Goal: Information Seeking & Learning: Learn about a topic

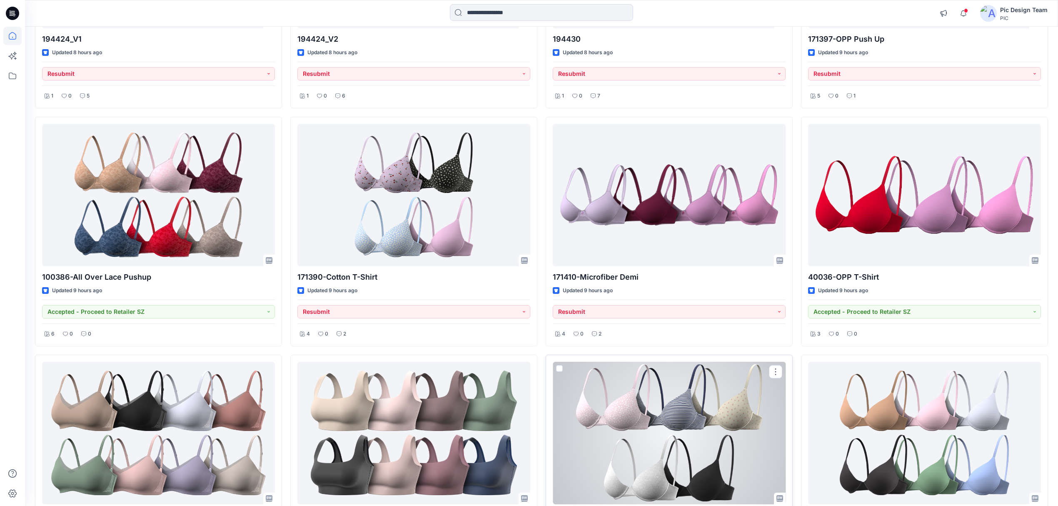
scroll to position [947, 0]
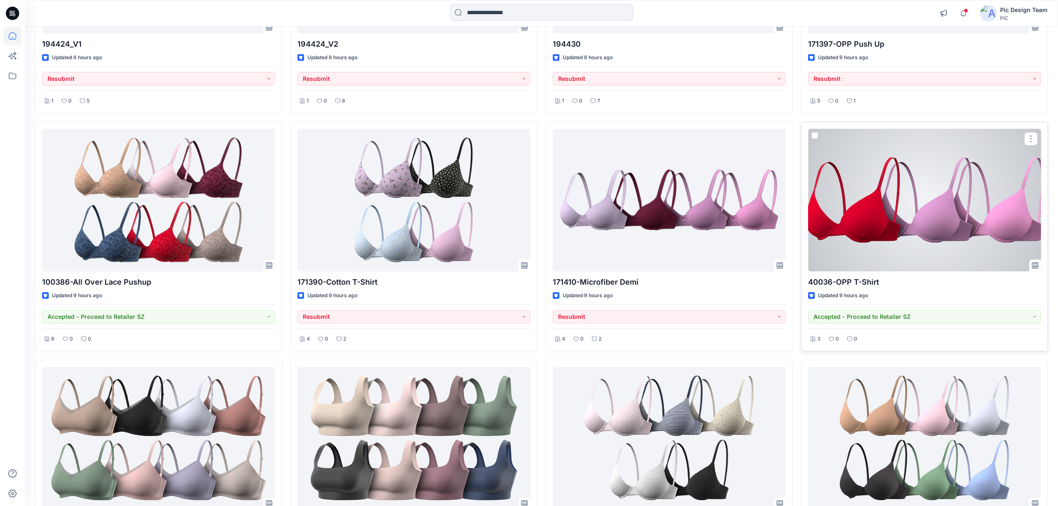
click at [893, 220] on div at bounding box center [924, 200] width 233 height 143
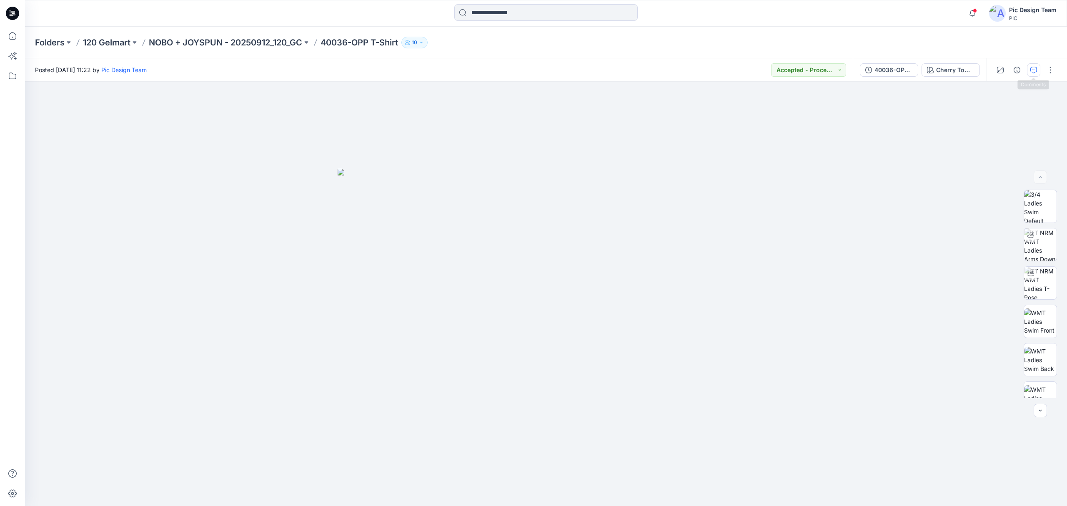
click at [1028, 71] on button "button" at bounding box center [1033, 69] width 13 height 13
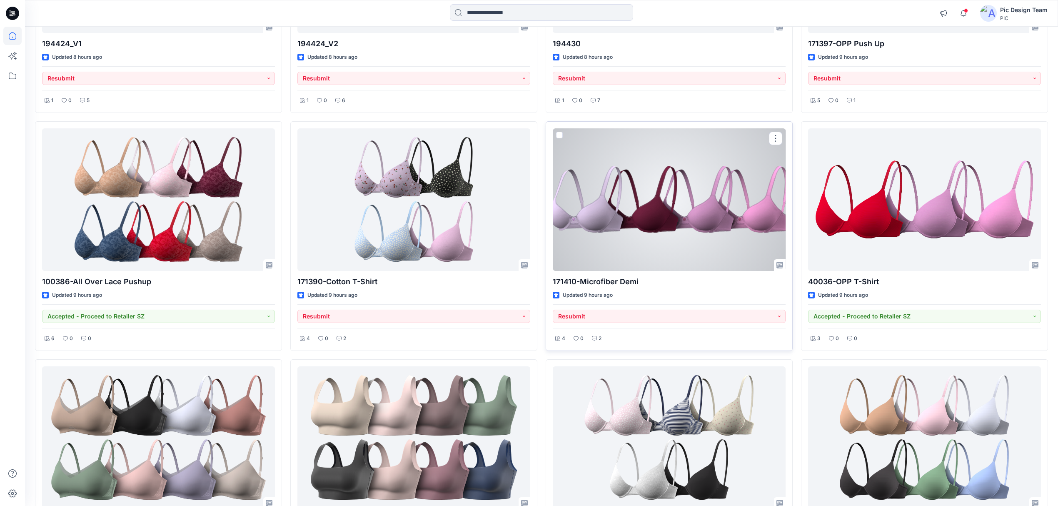
scroll to position [947, 0]
click at [708, 229] on div at bounding box center [669, 200] width 233 height 143
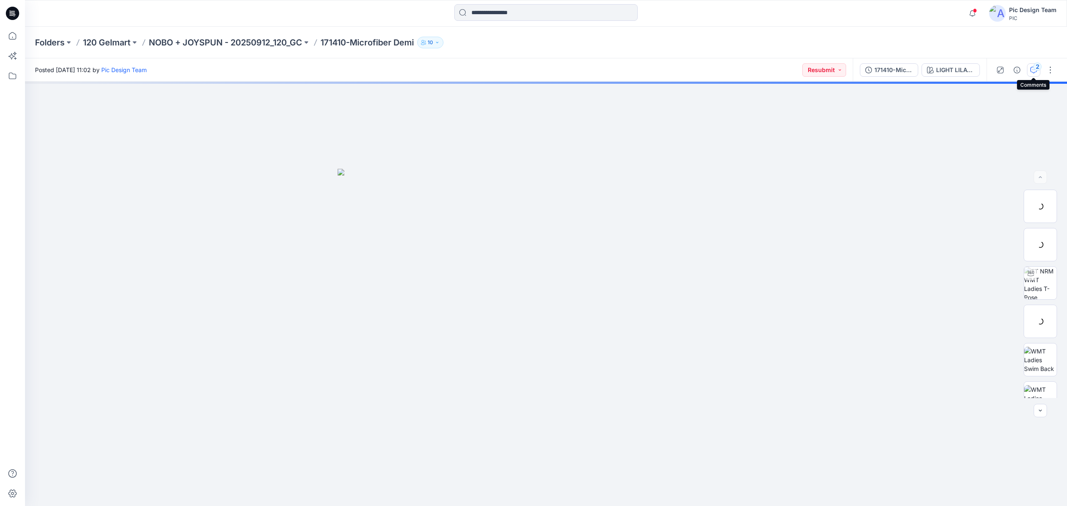
click at [1030, 73] on button "2" at bounding box center [1033, 69] width 13 height 13
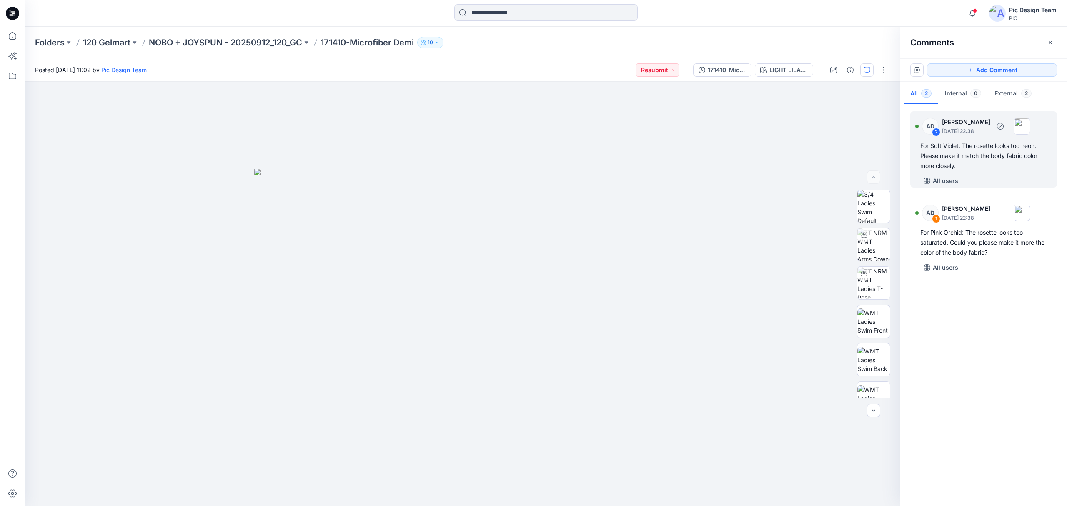
click at [972, 170] on div "For Soft Violet: The rosette looks too neon: Please make it match the body fabr…" at bounding box center [983, 156] width 127 height 30
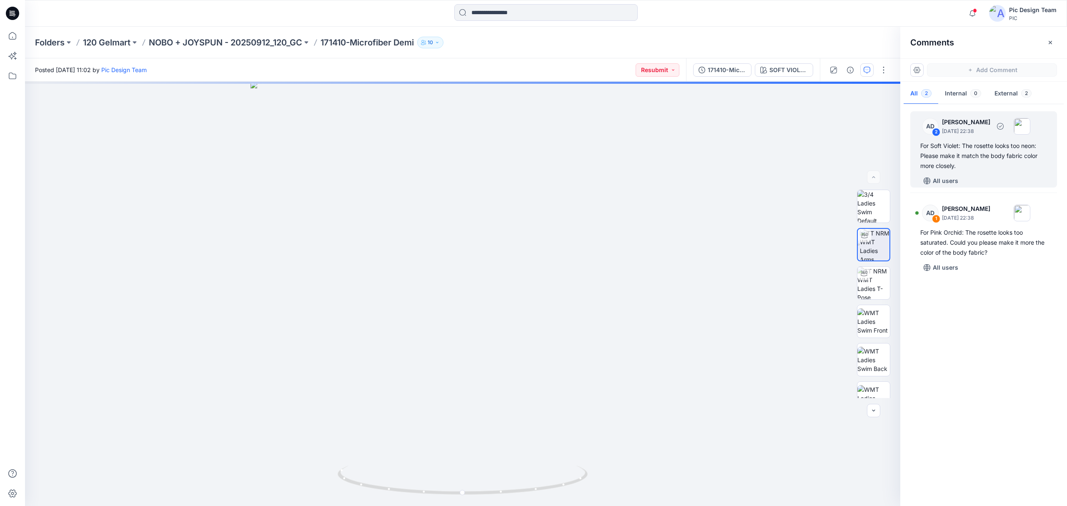
click at [972, 170] on div "For Soft Violet: The rosette looks too neon: Please make it match the body fabr…" at bounding box center [983, 156] width 127 height 30
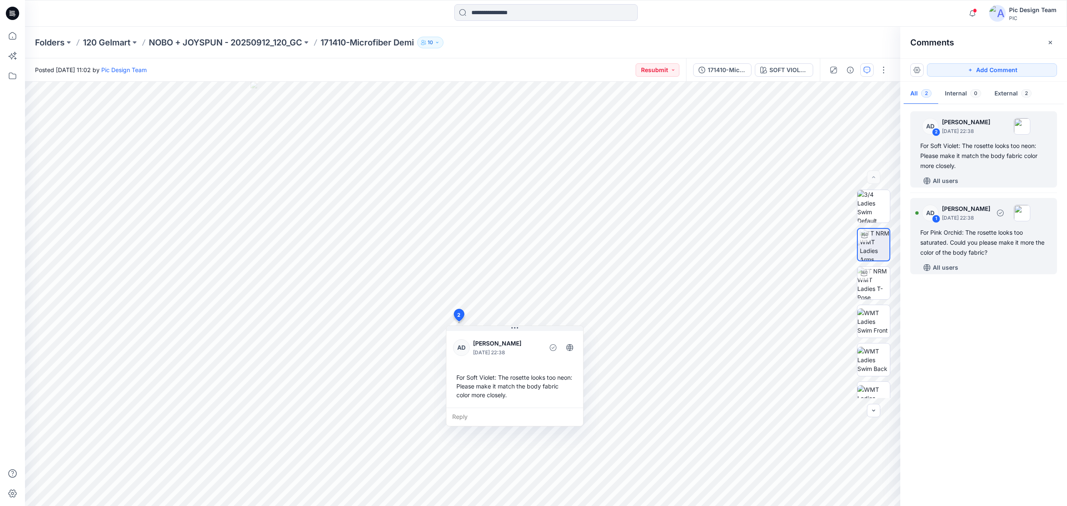
click at [1007, 249] on div "For Pink Orchid: The rosette looks too saturated. Could you please make it more…" at bounding box center [983, 243] width 127 height 30
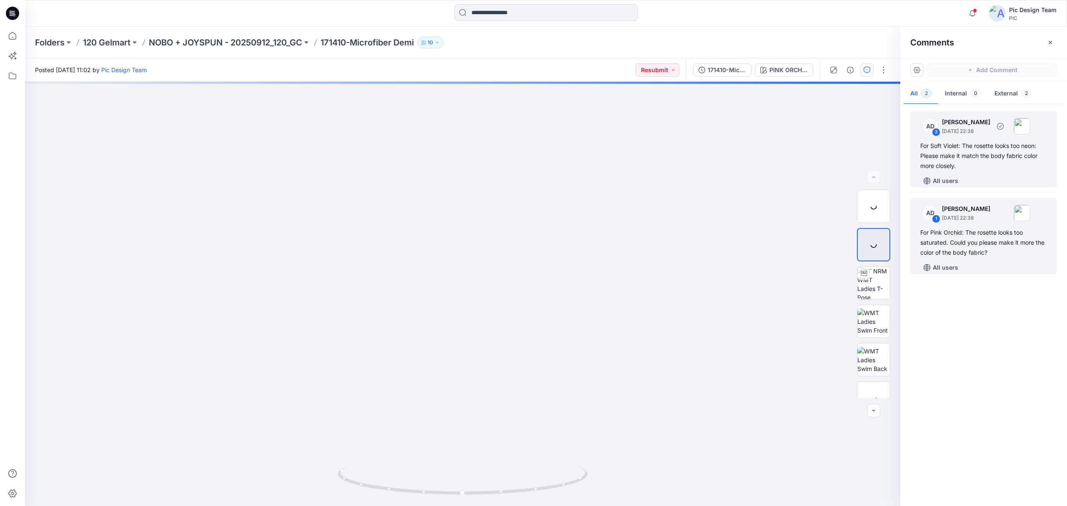
click at [983, 169] on div "For Soft Violet: The rosette looks too neon: Please make it match the body fabr…" at bounding box center [983, 156] width 127 height 30
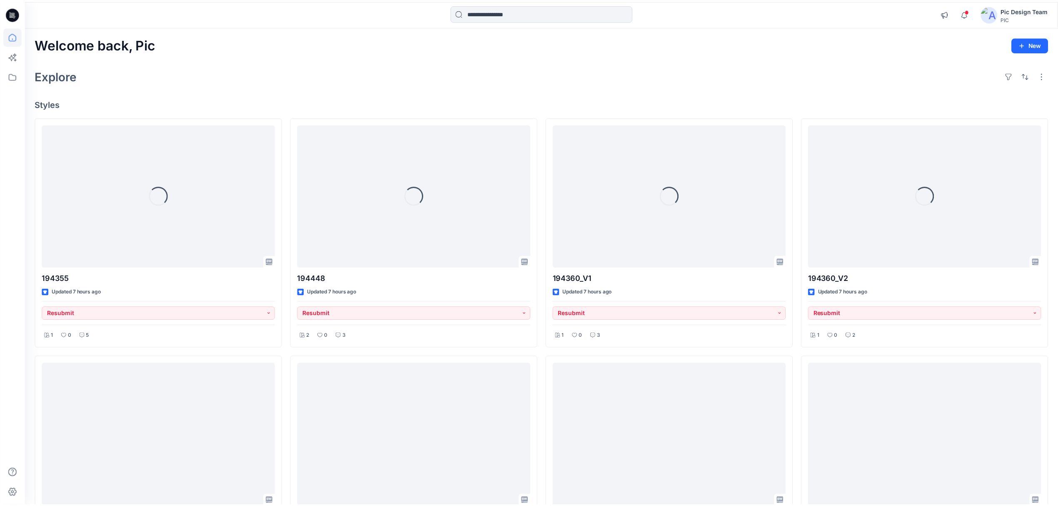
scroll to position [947, 0]
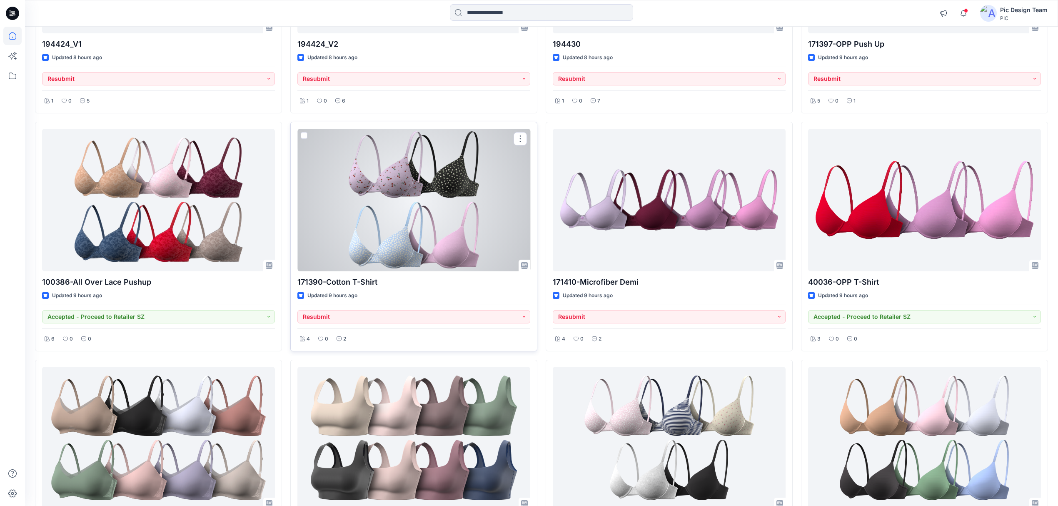
click at [434, 247] on div at bounding box center [414, 200] width 233 height 143
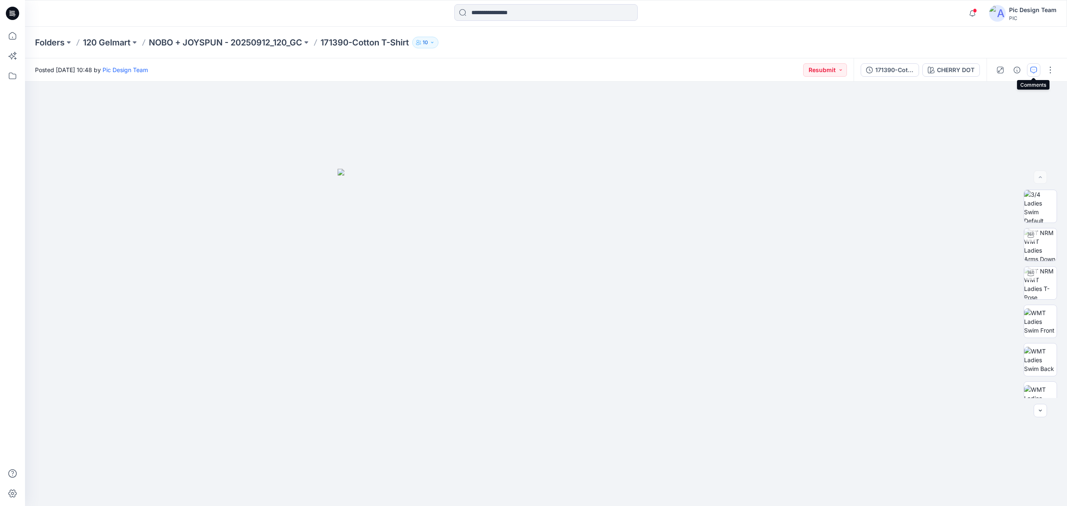
click at [1030, 67] on icon "button" at bounding box center [1033, 70] width 7 height 7
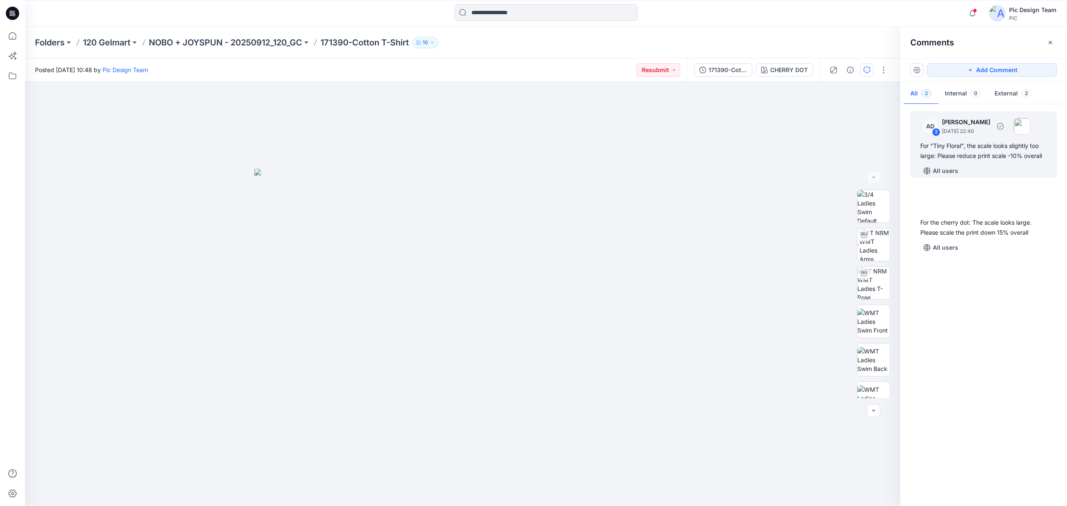
click at [1012, 150] on div "For "Tiny Floral", the scale looks slightly too large: Please reduce print scal…" at bounding box center [983, 151] width 127 height 20
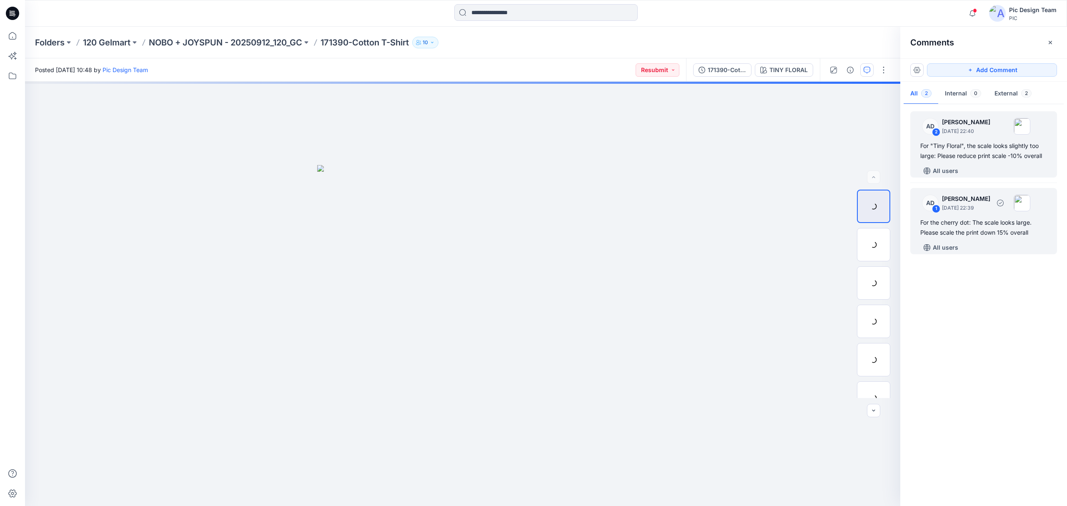
click at [971, 224] on div "For the cherry dot: The scale looks large. Please scale the print down 15% over…" at bounding box center [983, 228] width 127 height 20
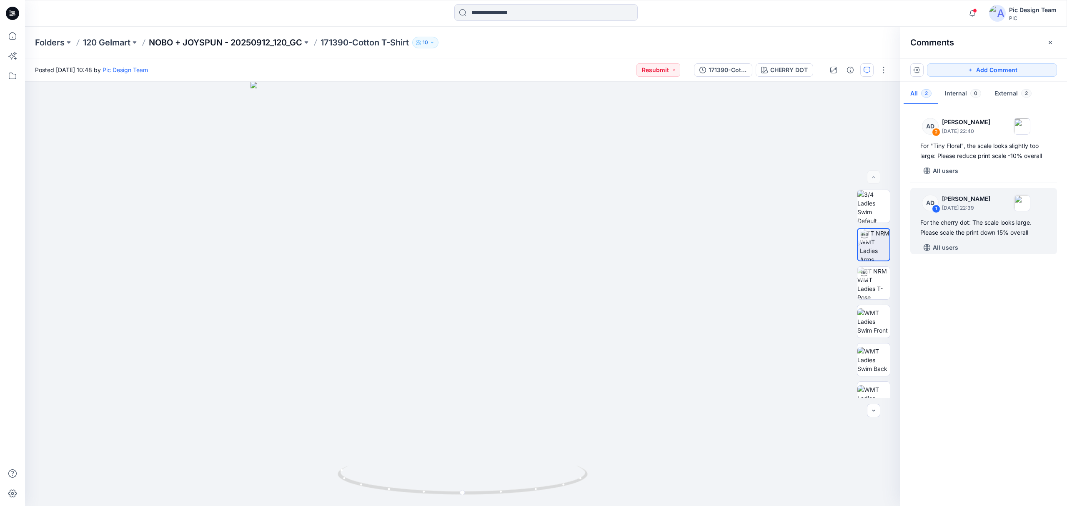
click at [255, 40] on p "NOBO + JOYSPUN - 20250912_120_GC" at bounding box center [225, 43] width 153 height 12
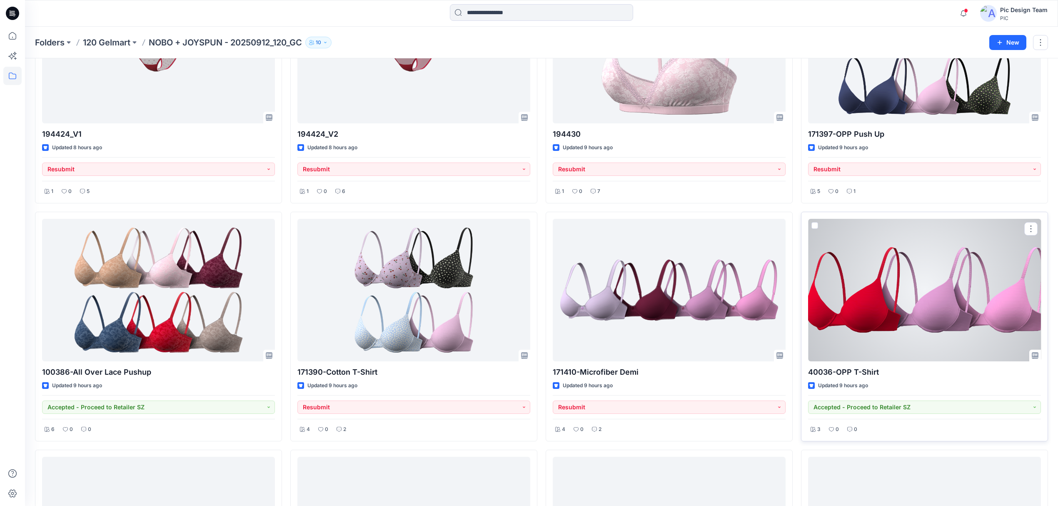
scroll to position [852, 0]
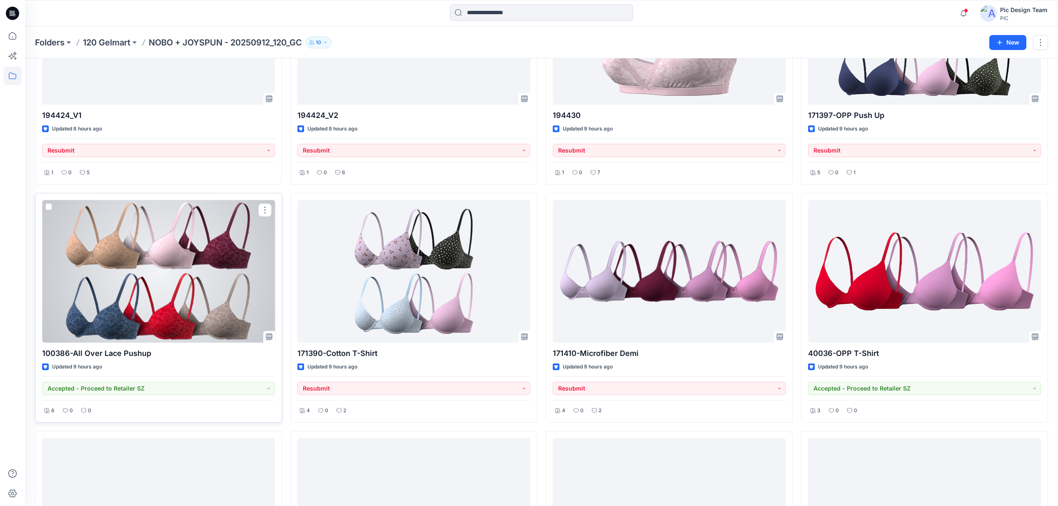
click at [159, 282] on div at bounding box center [158, 271] width 233 height 143
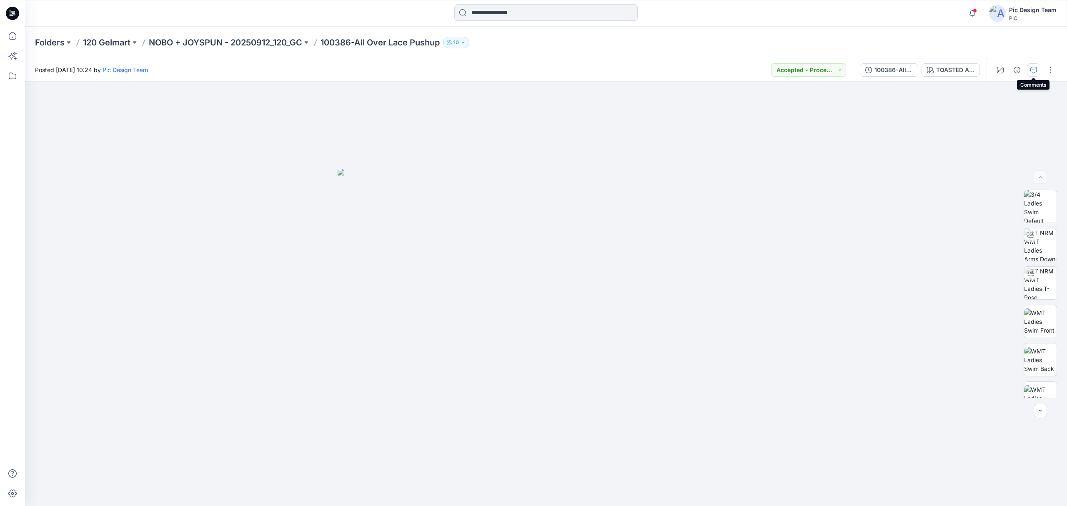
click at [1032, 72] on icon "button" at bounding box center [1033, 70] width 7 height 7
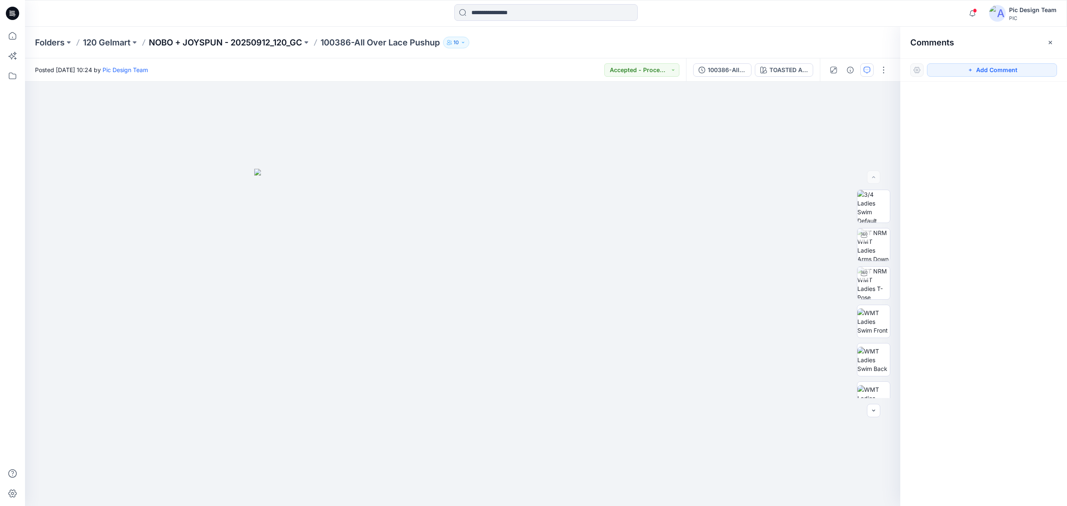
click at [259, 45] on p "NOBO + JOYSPUN - 20250912_120_GC" at bounding box center [225, 43] width 153 height 12
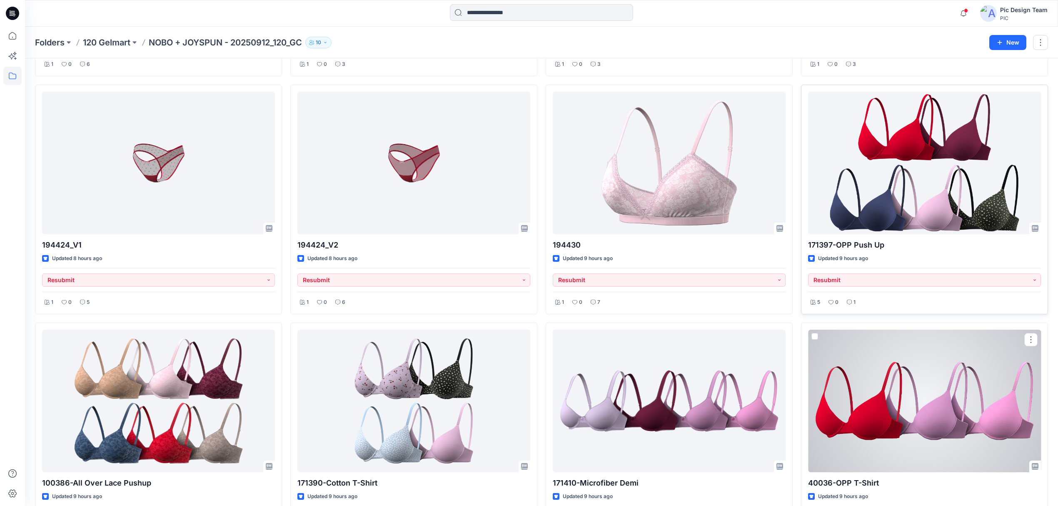
scroll to position [722, 0]
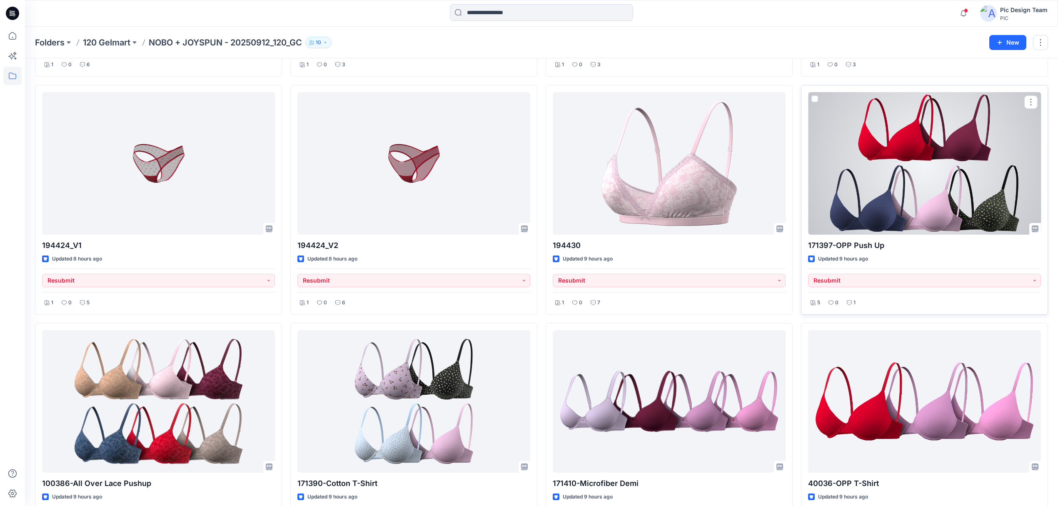
click at [889, 189] on div at bounding box center [924, 163] width 233 height 143
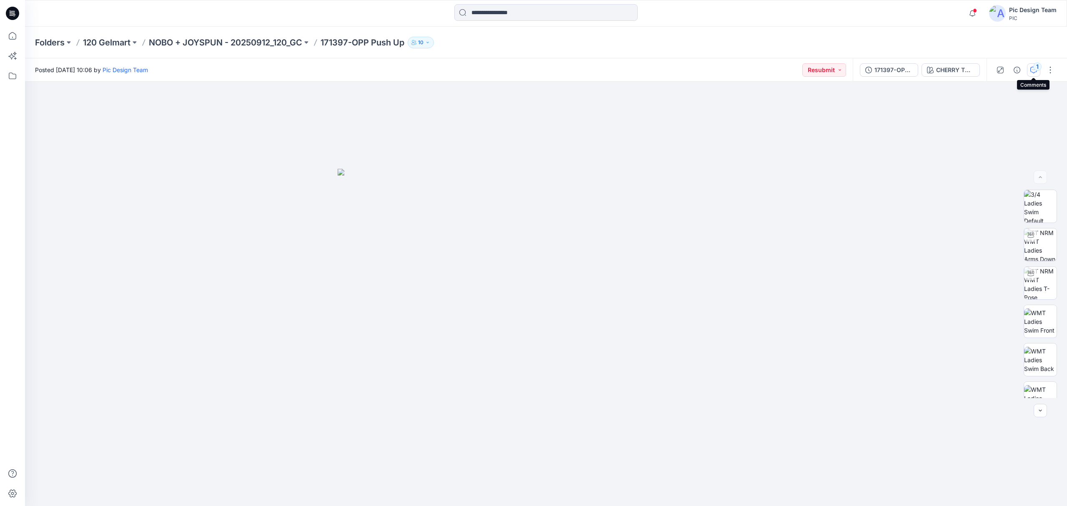
click at [1034, 72] on icon "button" at bounding box center [1033, 70] width 7 height 7
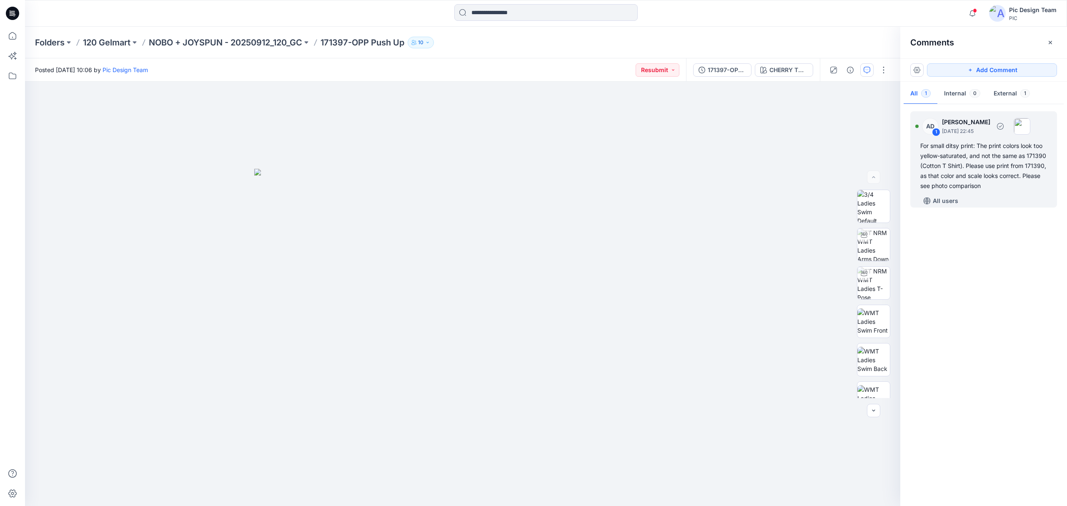
click at [984, 156] on div "For small ditsy print: The print colors look too yellow-saturated, and not the …" at bounding box center [983, 166] width 127 height 50
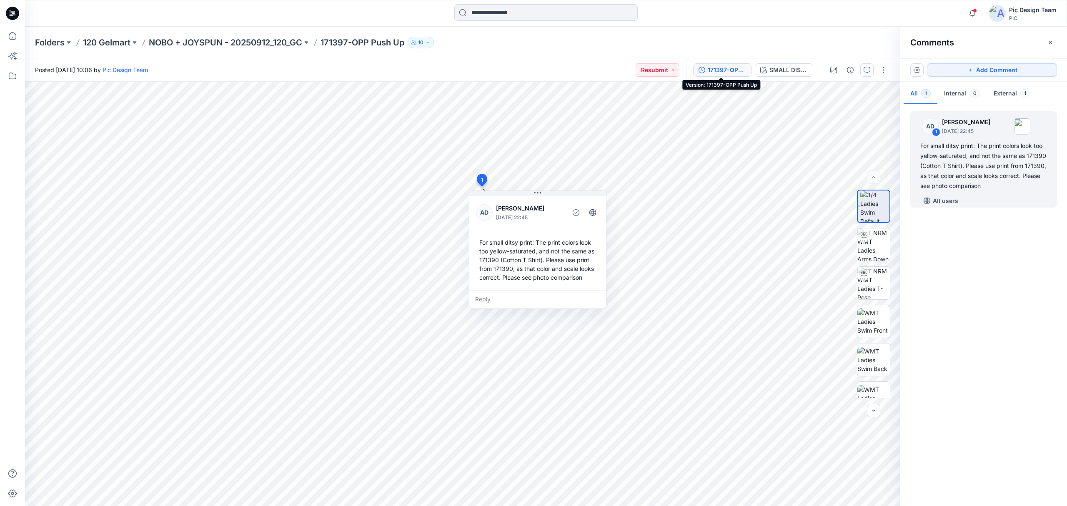
click at [722, 68] on div "171397-OPP Push Up" at bounding box center [727, 69] width 38 height 9
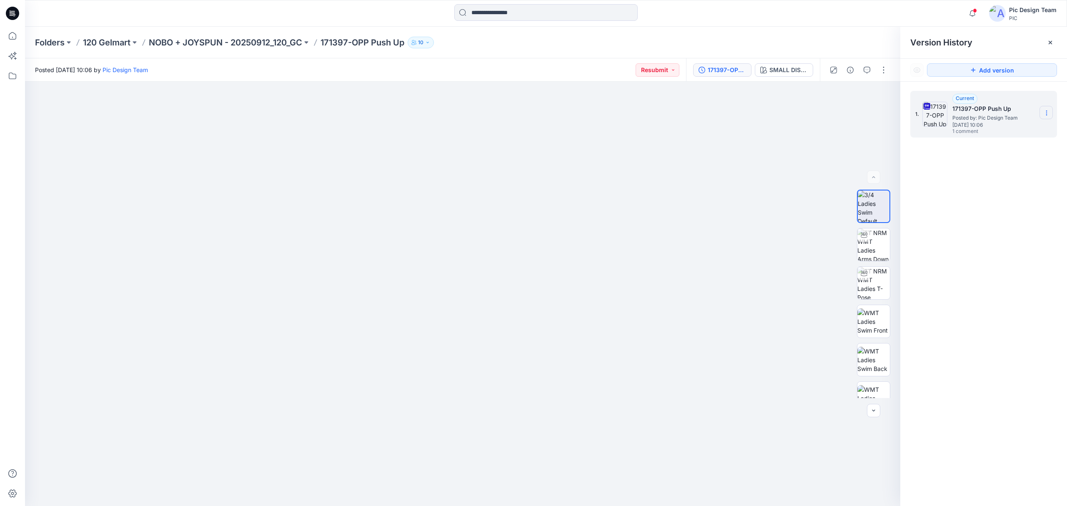
click at [1048, 115] on icon at bounding box center [1046, 113] width 7 height 7
click at [1020, 127] on span "Download Source BW File" at bounding box center [1004, 130] width 70 height 10
click at [730, 69] on div "171397-OPP Push Up" at bounding box center [727, 69] width 38 height 9
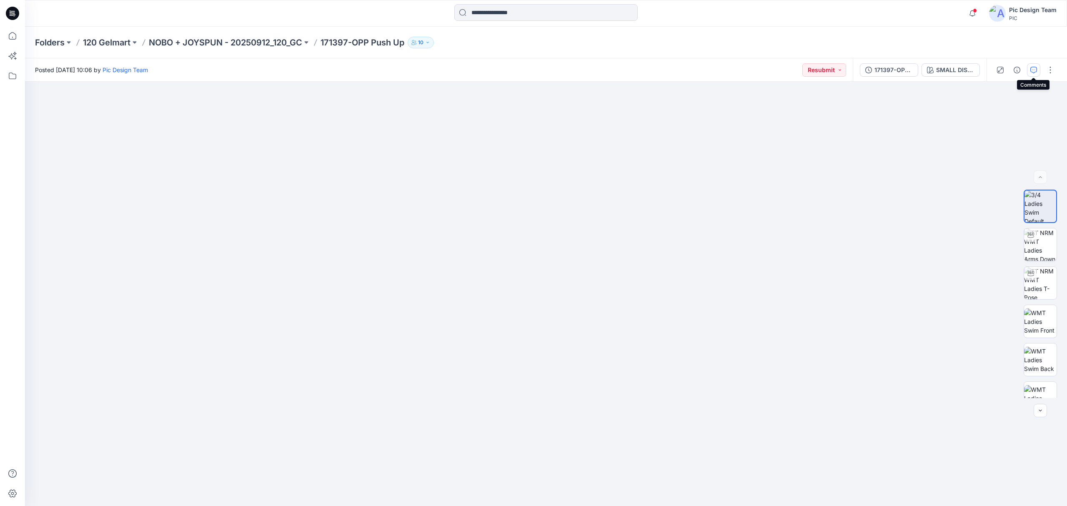
click at [1027, 70] on button "button" at bounding box center [1033, 69] width 13 height 13
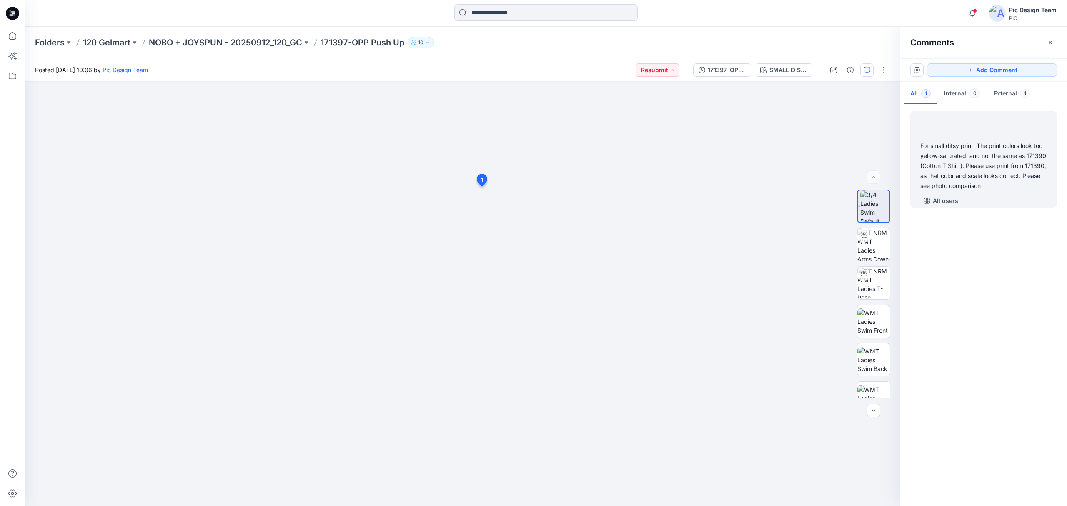
click at [1005, 154] on div "For small ditsy print: The print colors look too yellow-saturated, and not the …" at bounding box center [983, 166] width 127 height 50
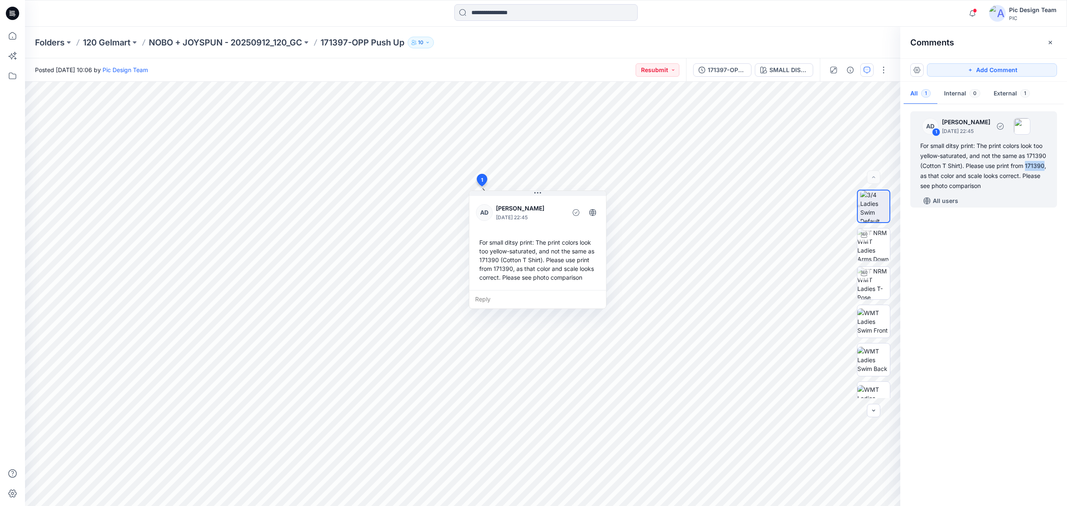
drag, startPoint x: 1026, startPoint y: 167, endPoint x: 1044, endPoint y: 167, distance: 17.9
click at [1044, 167] on div "For small ditsy print: The print colors look too yellow-saturated, and not the …" at bounding box center [983, 166] width 127 height 50
copy div "171390"
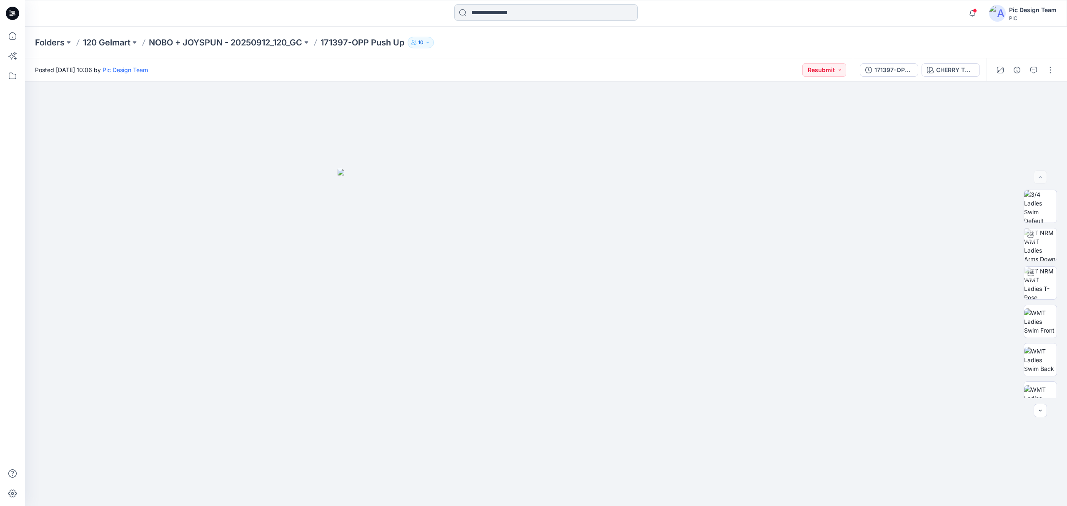
click at [499, 14] on input at bounding box center [545, 12] width 183 height 17
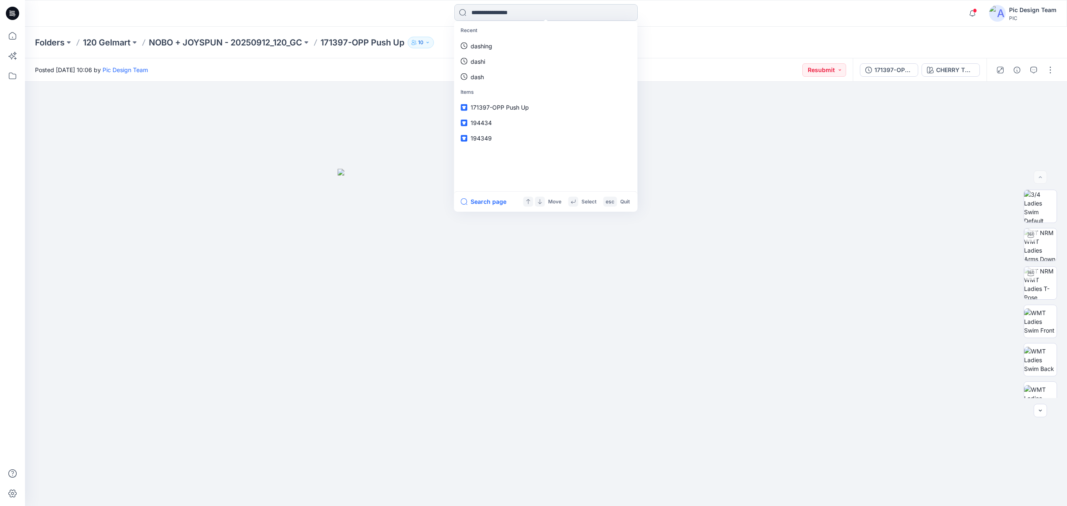
paste input "******"
type input "******"
click at [478, 40] on link "171390 Cotton T-Shirt Bra" at bounding box center [545, 45] width 180 height 15
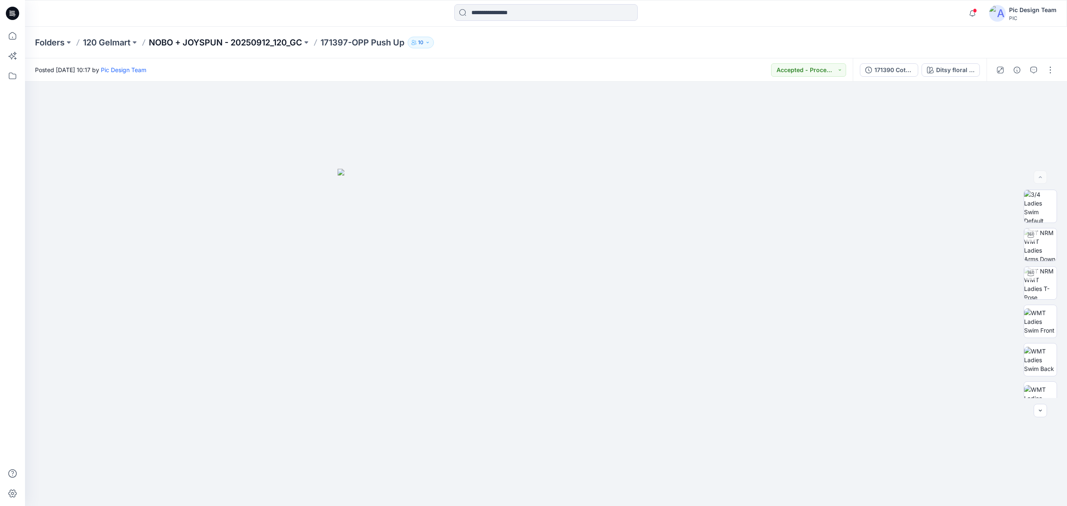
click at [250, 44] on p "NOBO + JOYSPUN - 20250912_120_GC" at bounding box center [225, 43] width 153 height 12
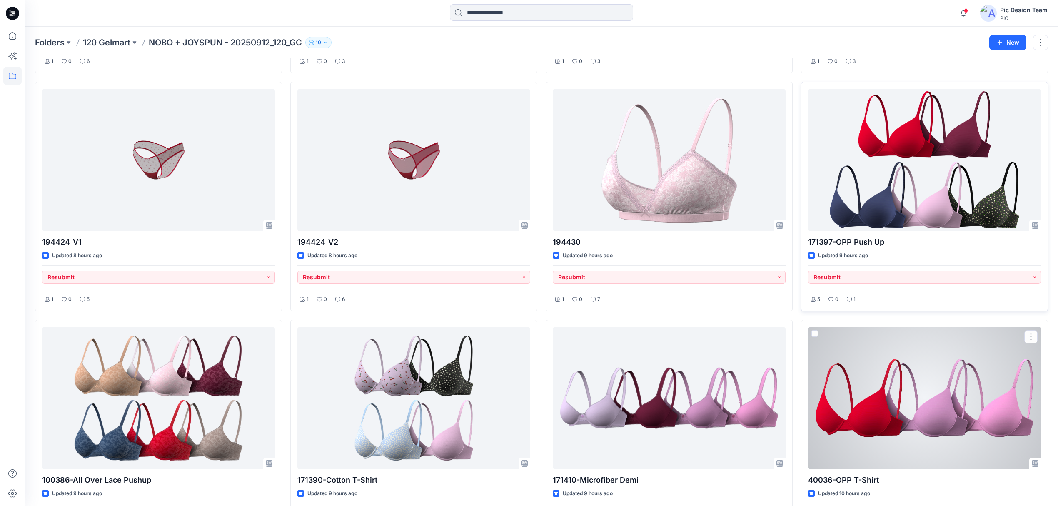
scroll to position [778, 0]
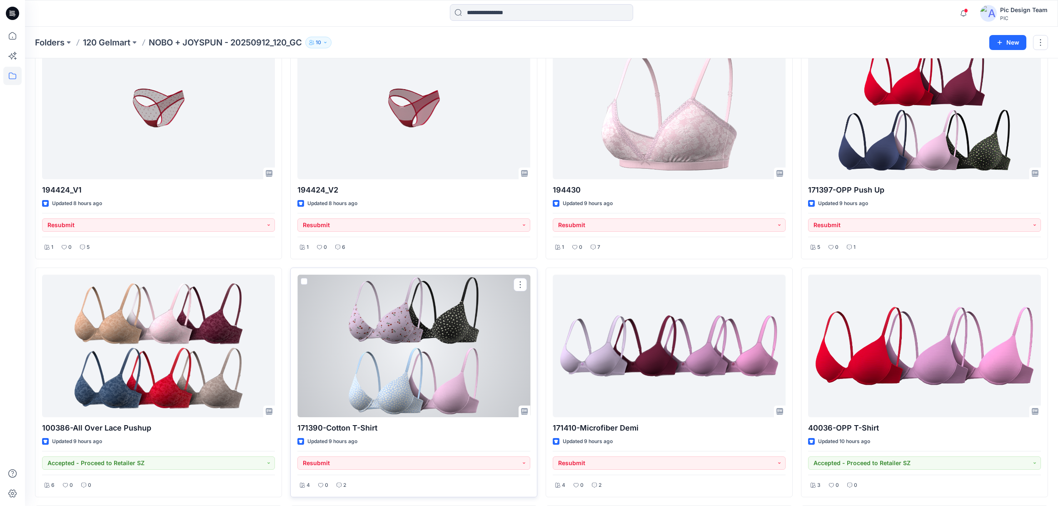
click at [422, 371] on div at bounding box center [414, 346] width 233 height 143
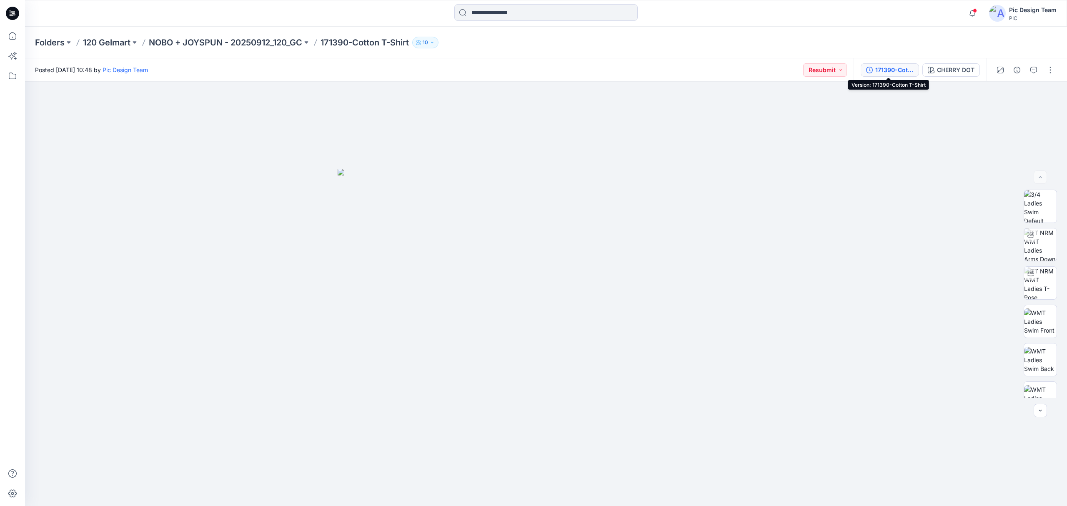
click at [888, 74] on button "171390-Cotton T-Shirt" at bounding box center [889, 69] width 58 height 13
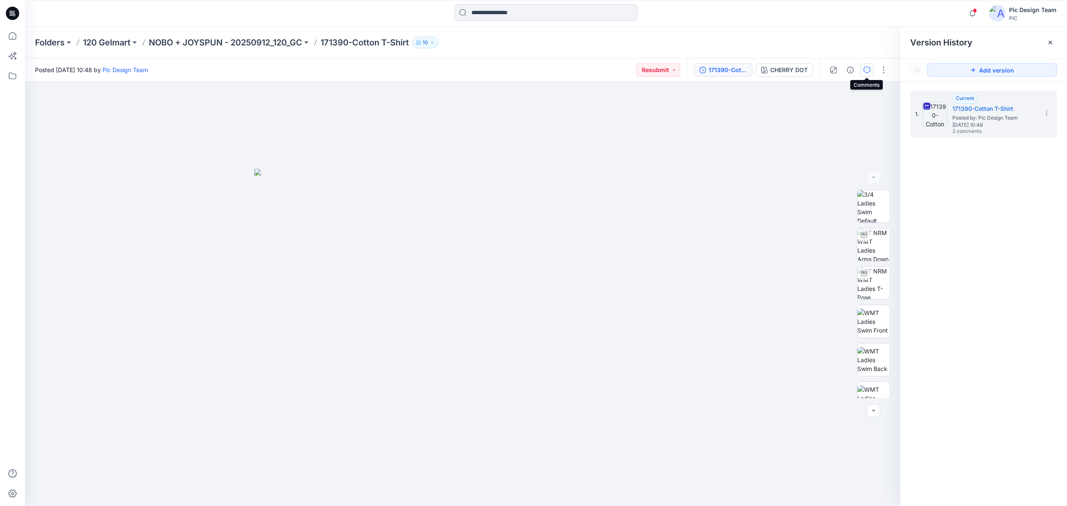
click at [865, 74] on button "button" at bounding box center [866, 69] width 13 height 13
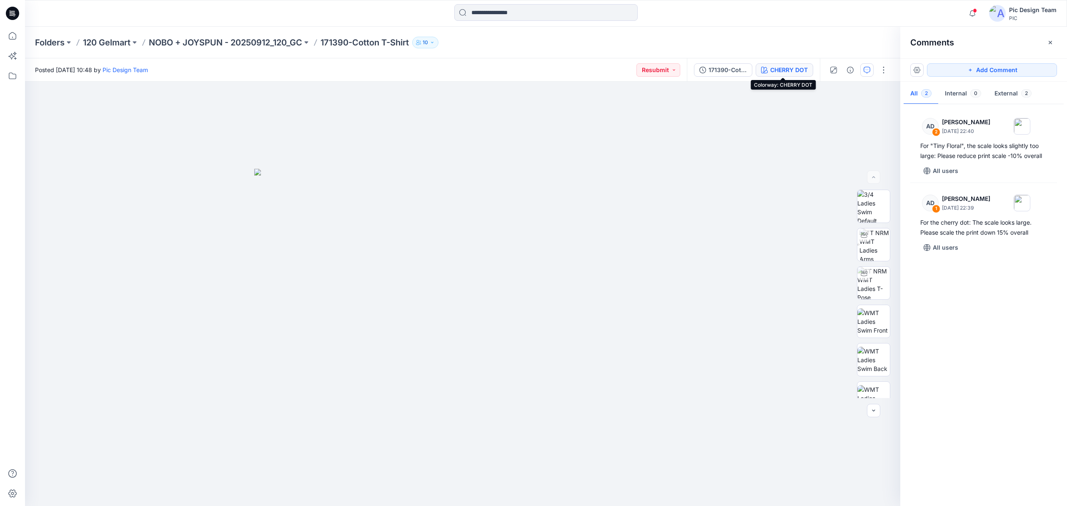
click at [774, 67] on div "CHERRY DOT" at bounding box center [789, 69] width 38 height 9
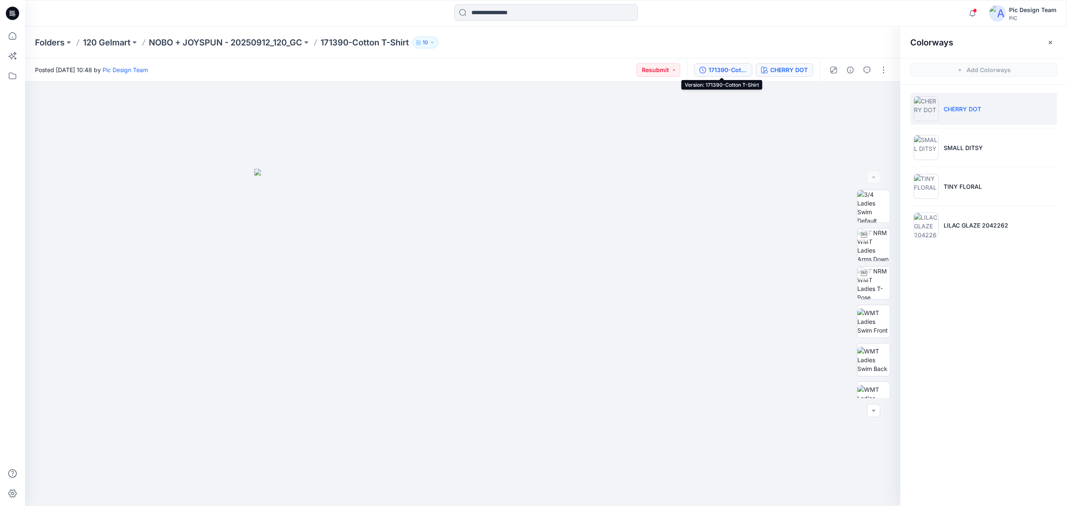
click at [738, 69] on div "171390-Cotton T-Shirt" at bounding box center [727, 69] width 38 height 9
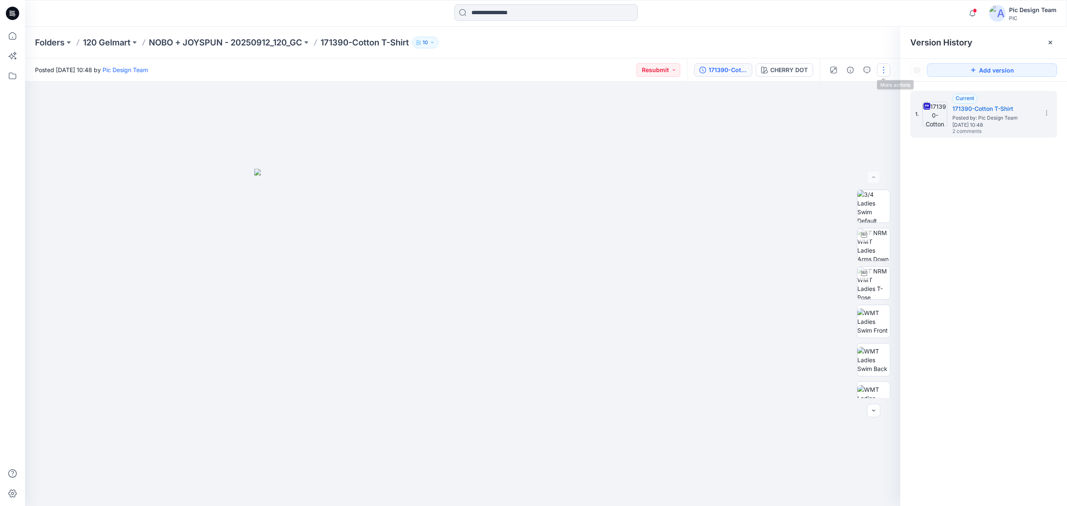
click at [880, 73] on button "button" at bounding box center [883, 69] width 13 height 13
click at [1043, 112] on section at bounding box center [1045, 112] width 13 height 13
click at [1007, 130] on span "Download Source BW File" at bounding box center [1004, 130] width 70 height 10
click at [235, 44] on p "NOBO + JOYSPUN - 20250912_120_GC" at bounding box center [225, 43] width 153 height 12
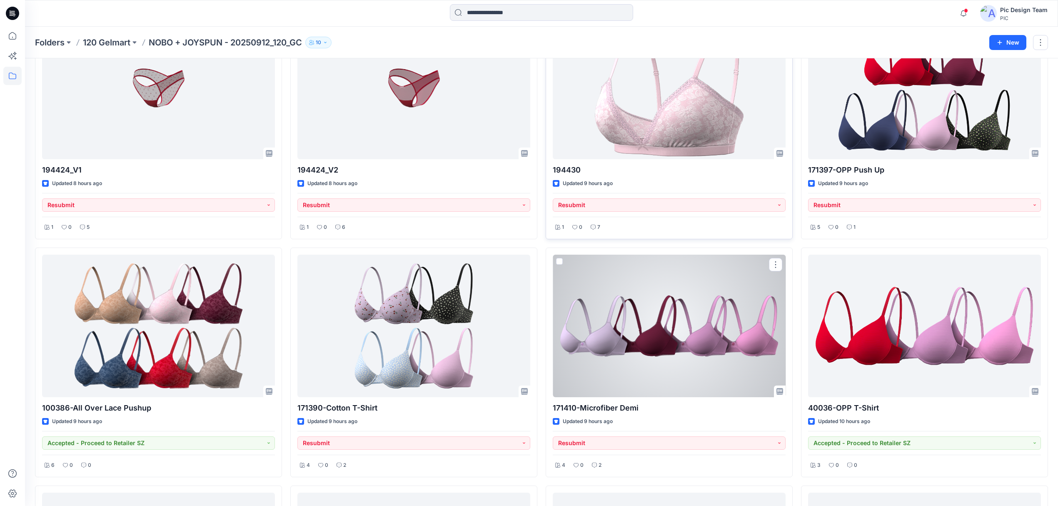
scroll to position [778, 0]
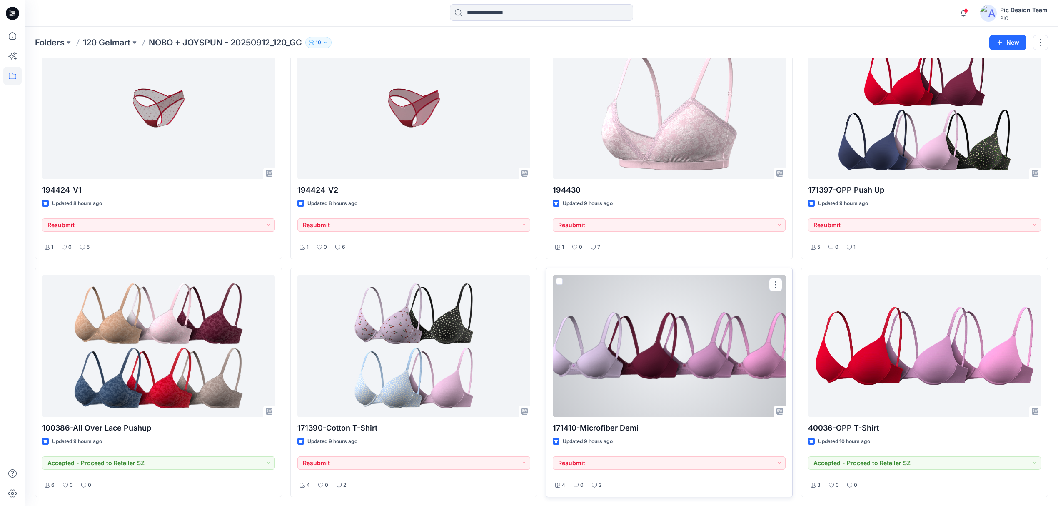
click at [686, 381] on div at bounding box center [669, 346] width 233 height 143
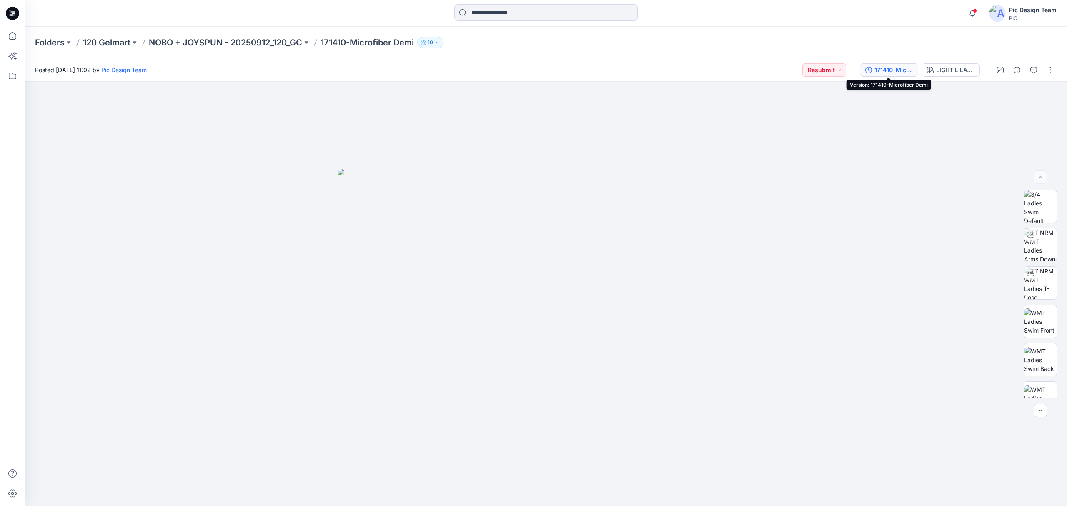
click at [901, 66] on div "171410-Microfiber Demi" at bounding box center [893, 69] width 38 height 9
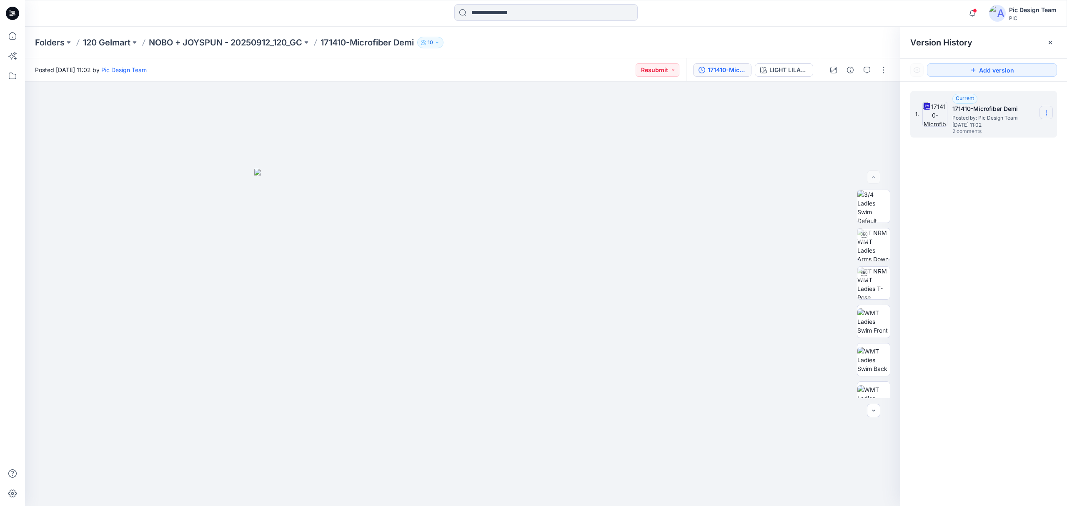
click at [1045, 112] on icon at bounding box center [1046, 113] width 7 height 7
click at [1023, 130] on span "Download Source BW File" at bounding box center [1004, 130] width 70 height 10
click at [9, 38] on icon at bounding box center [12, 36] width 18 height 18
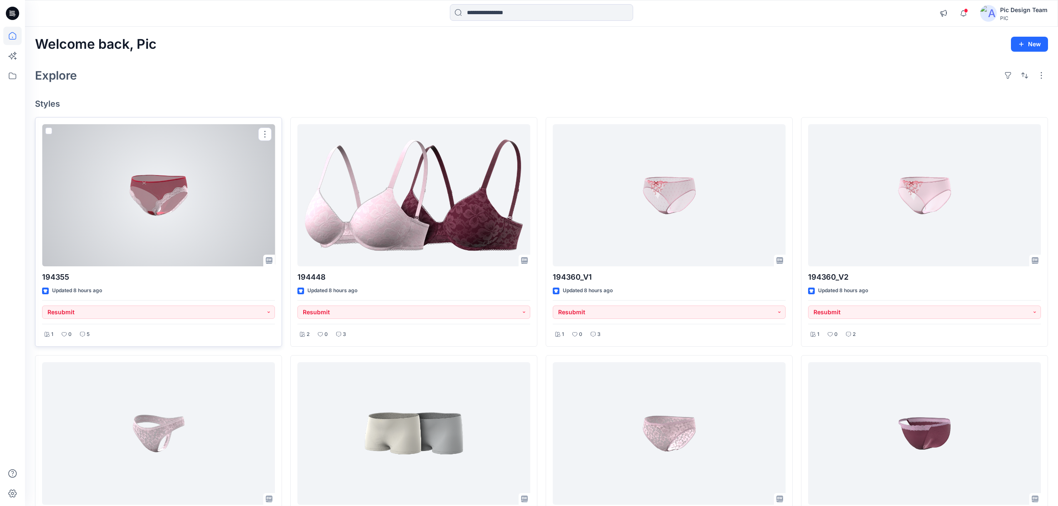
click at [191, 239] on div at bounding box center [158, 195] width 233 height 143
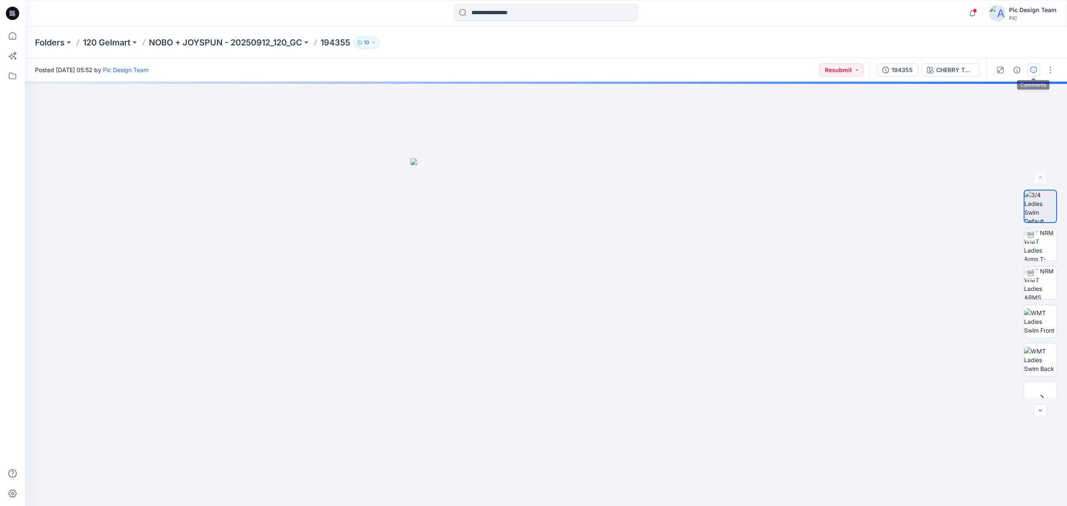
click at [1032, 72] on icon "button" at bounding box center [1033, 70] width 7 height 7
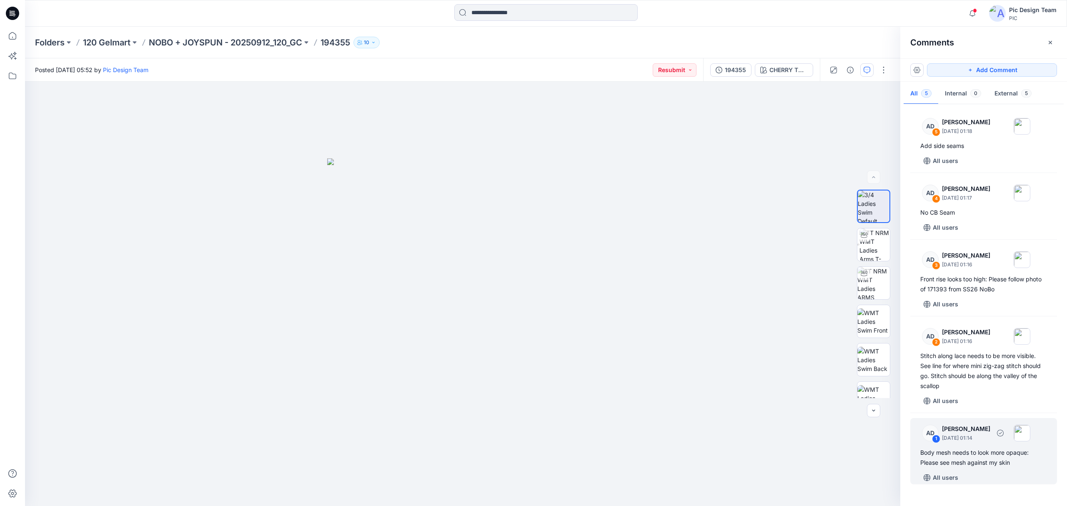
click at [973, 458] on div "Body mesh needs to look more opaque: Please see mesh against my skin" at bounding box center [983, 458] width 127 height 20
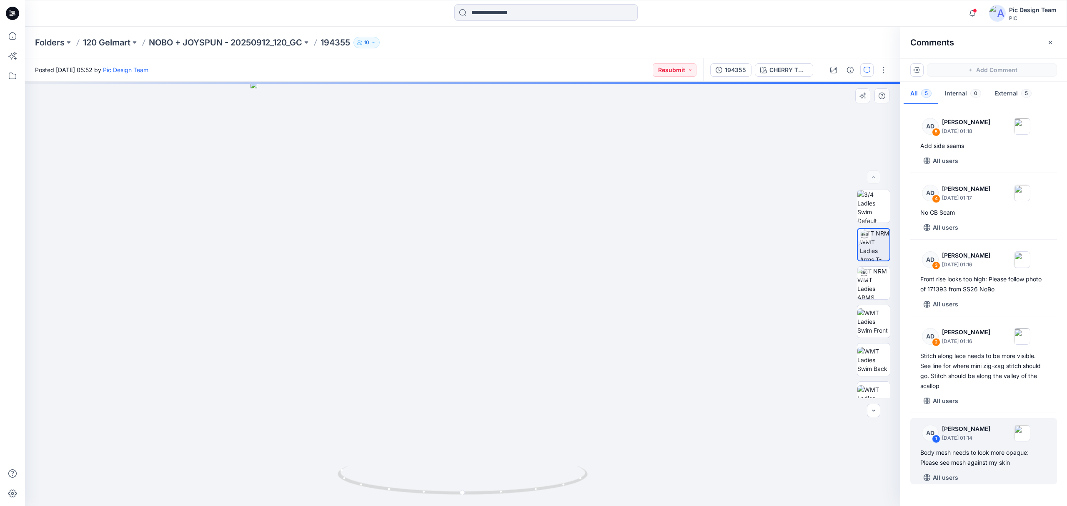
drag, startPoint x: 451, startPoint y: 487, endPoint x: 402, endPoint y: 477, distance: 50.3
click at [389, 478] on div "CHERRY TOMATO Loading... Material Properties Loading..." at bounding box center [462, 294] width 875 height 424
drag, startPoint x: 423, startPoint y: 484, endPoint x: 402, endPoint y: 483, distance: 21.7
click at [402, 483] on div "CHERRY TOMATO Loading... Material Properties Loading..." at bounding box center [462, 294] width 875 height 424
drag, startPoint x: 449, startPoint y: 488, endPoint x: 398, endPoint y: 489, distance: 50.4
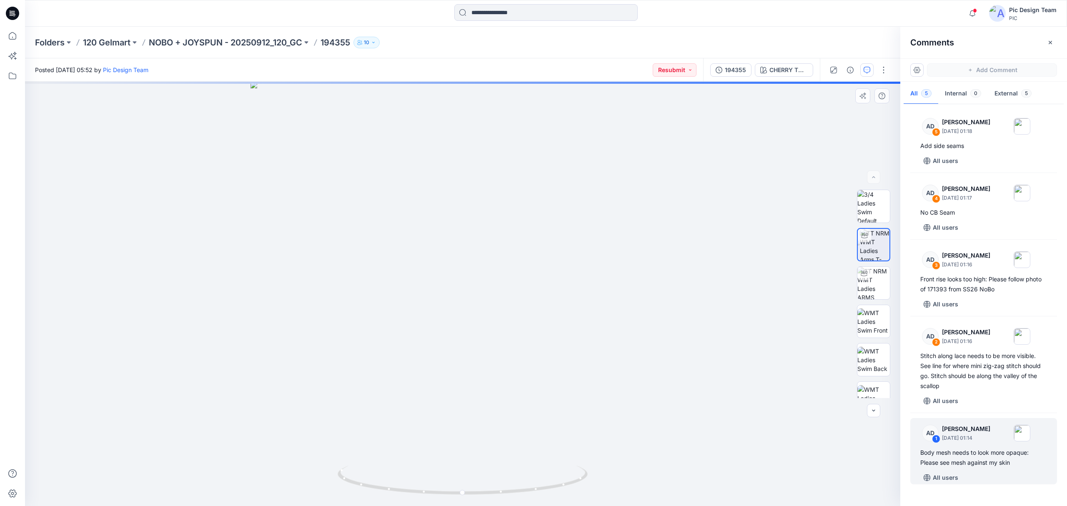
click at [390, 489] on div "CHERRY TOMATO Loading... Material Properties Loading..." at bounding box center [462, 294] width 875 height 424
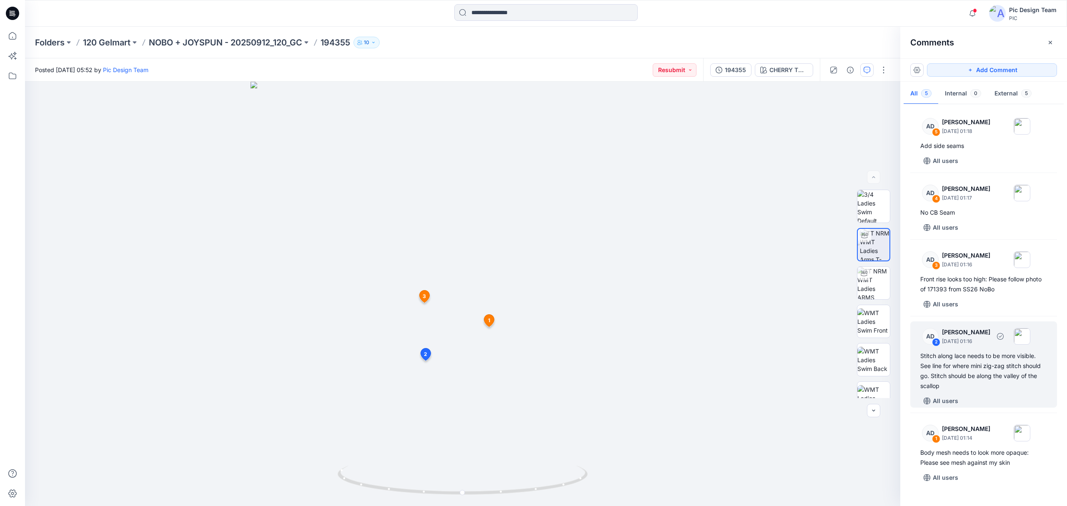
click at [967, 375] on div "Stitch along lace needs to be more visible. See line for where mini zig-zag sti…" at bounding box center [983, 371] width 127 height 40
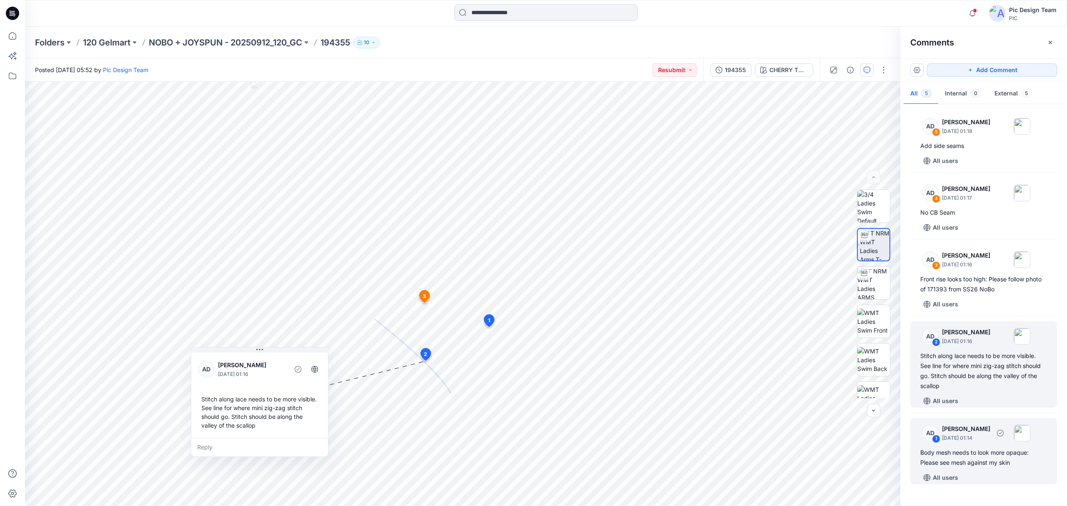
click at [958, 453] on div "Body mesh needs to look more opaque: Please see mesh against my skin" at bounding box center [983, 458] width 127 height 20
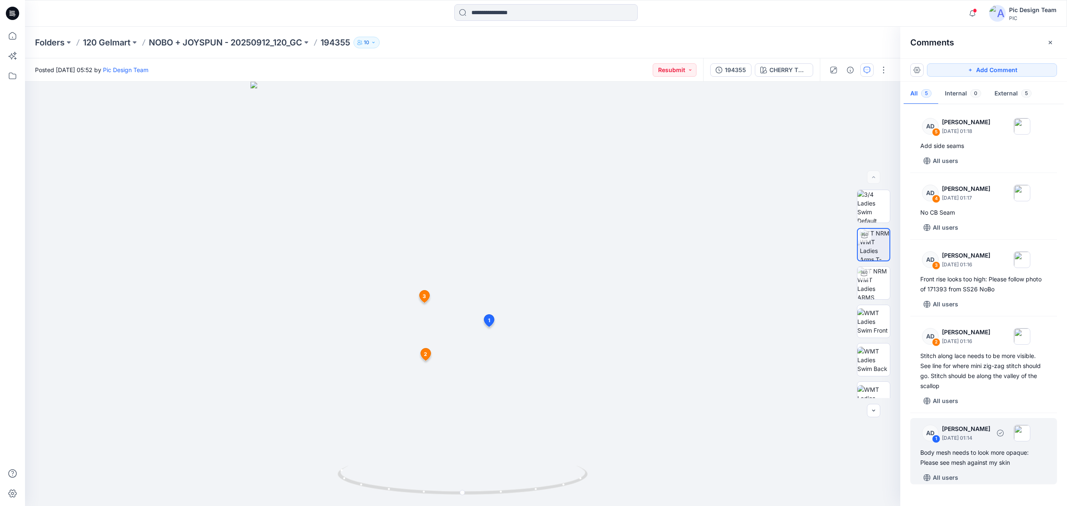
click at [969, 445] on div "AD 1 Alex Degner September 26, 2025 01:14 Body mesh needs to look more opaque: …" at bounding box center [983, 451] width 147 height 66
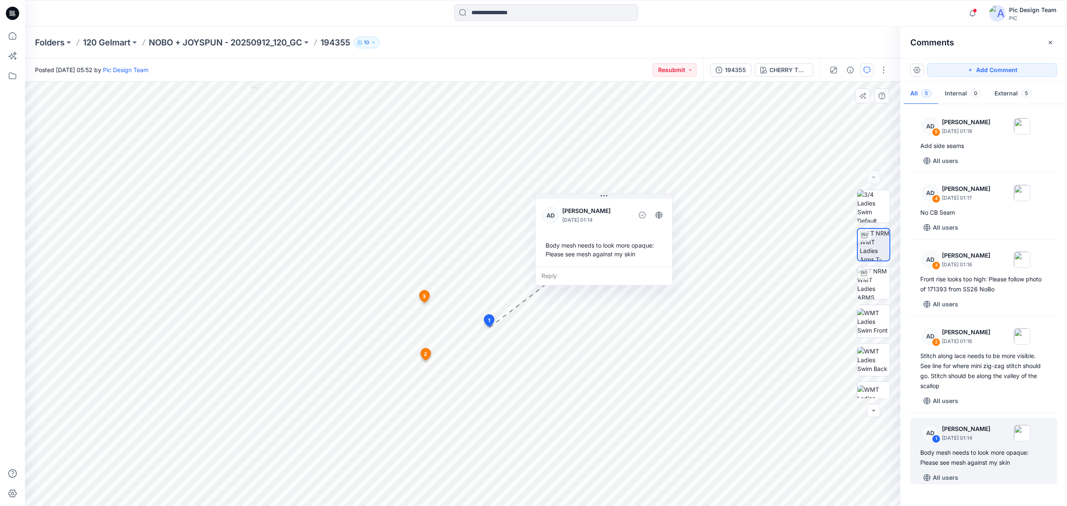
click at [603, 234] on div "AD Alex Degner September 26, 2025 01:14 Body mesh needs to look more opaque: Pl…" at bounding box center [603, 232] width 137 height 70
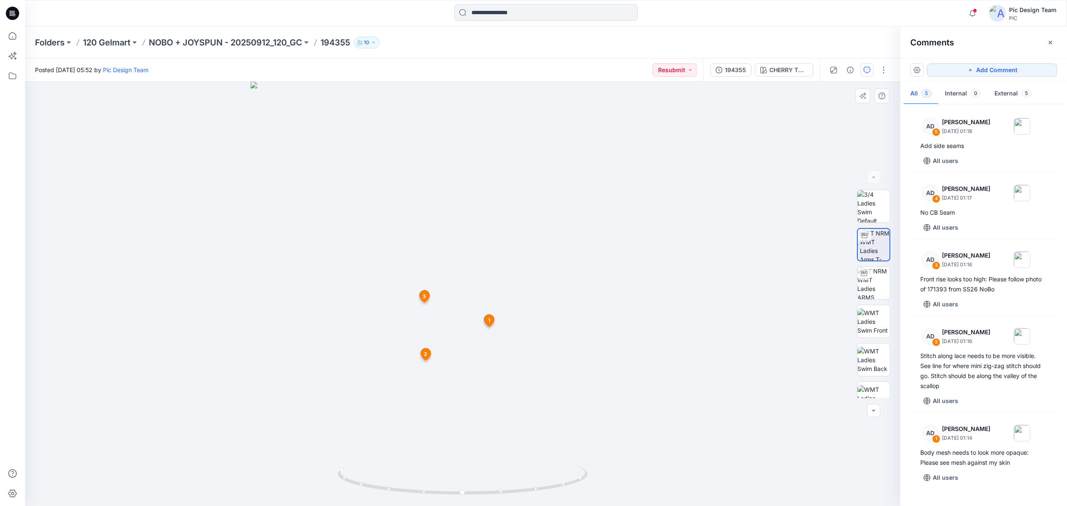
click at [489, 317] on span "1" at bounding box center [489, 321] width 2 height 8
click at [492, 322] on icon at bounding box center [489, 320] width 10 height 12
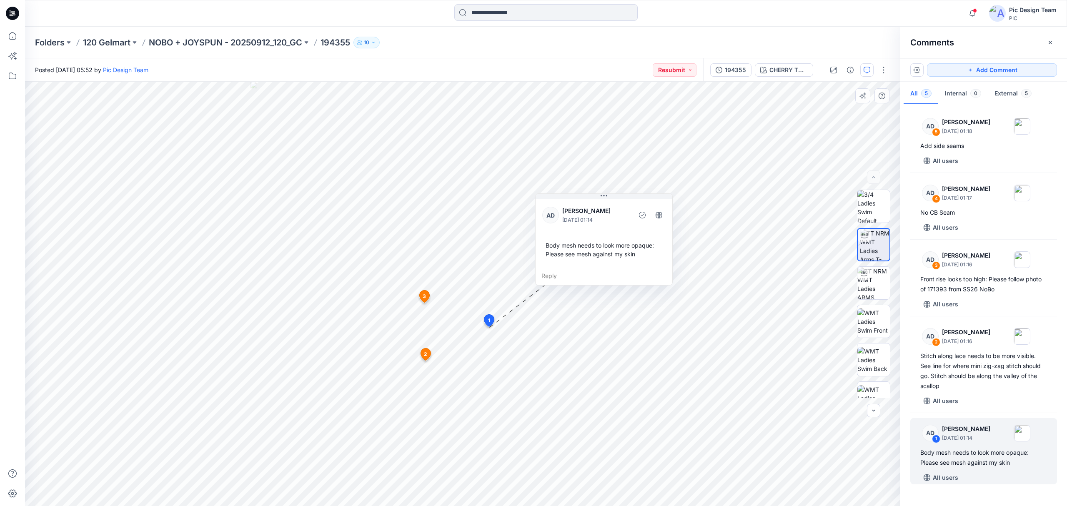
click at [553, 275] on div "Reply" at bounding box center [603, 276] width 137 height 18
click at [446, 505] on html "Notifications Alex Degner changed the status of 194355 to Resubmit ` View Style…" at bounding box center [533, 253] width 1067 height 506
click at [415, 505] on html "Notifications Alex Degner changed the status of 194355 to Resubmit ` View Style…" at bounding box center [533, 253] width 1067 height 506
click at [623, 300] on button "Cancel" at bounding box center [621, 299] width 34 height 13
click at [875, 280] on img at bounding box center [873, 283] width 33 height 33
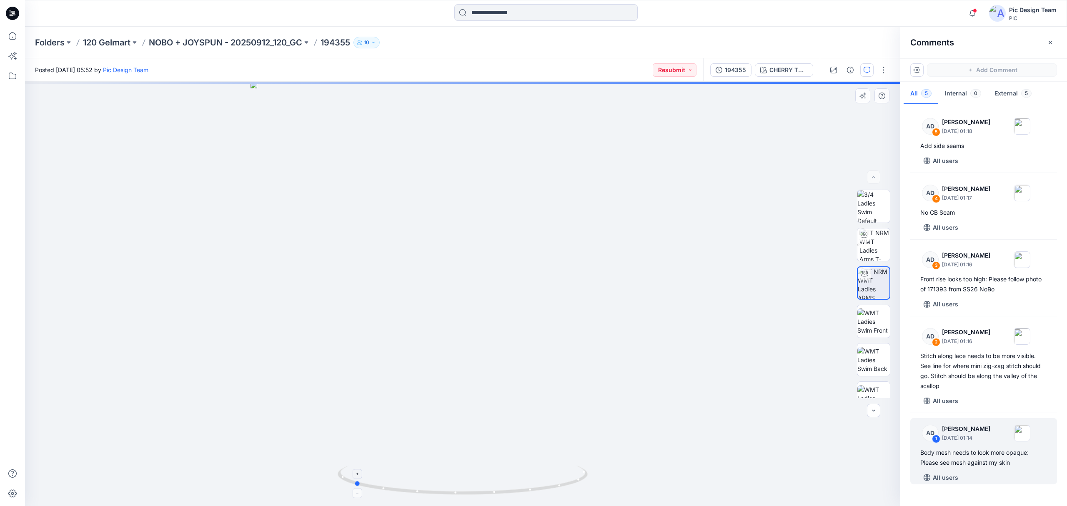
drag, startPoint x: 570, startPoint y: 487, endPoint x: 462, endPoint y: 497, distance: 109.2
click at [462, 497] on icon at bounding box center [464, 480] width 252 height 31
drag, startPoint x: 453, startPoint y: 444, endPoint x: 458, endPoint y: 352, distance: 92.2
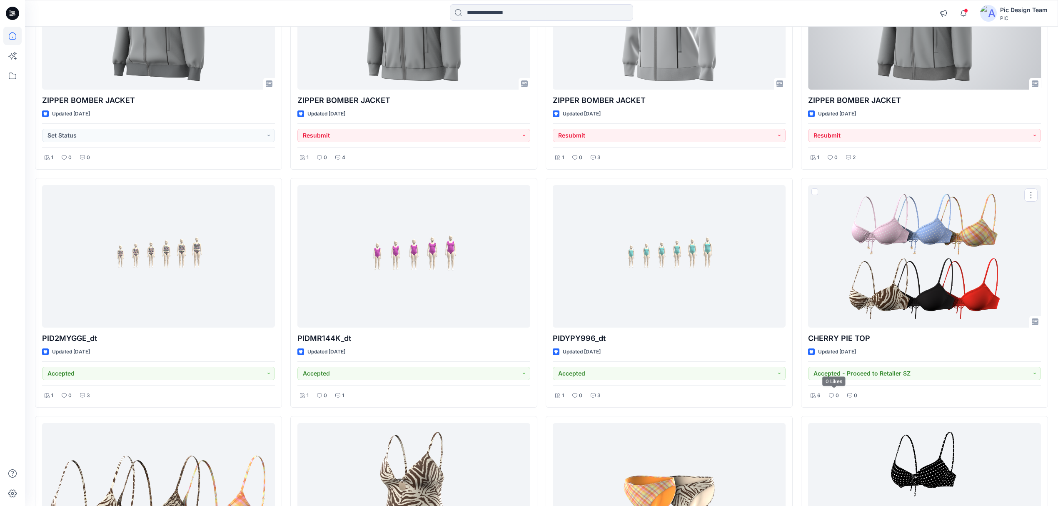
scroll to position [4536, 0]
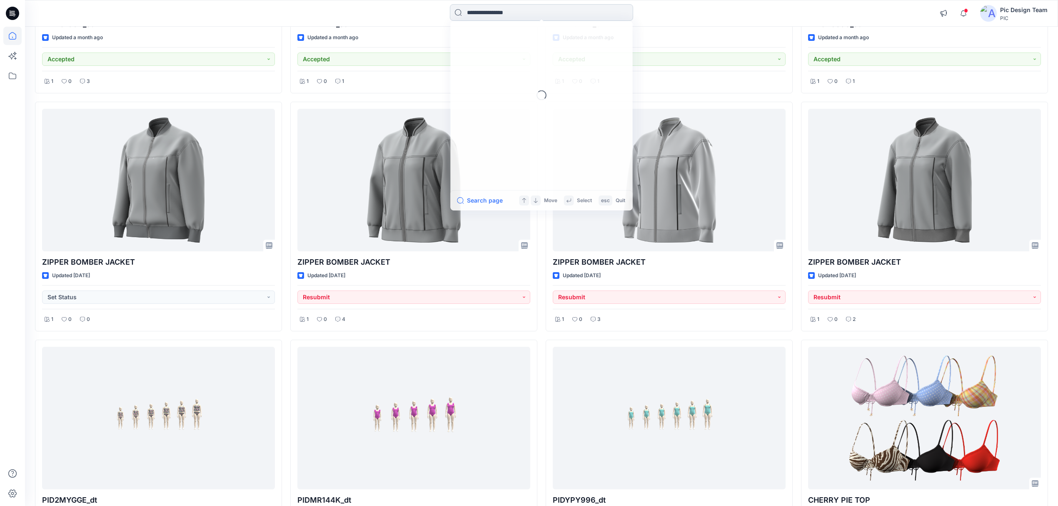
click at [602, 15] on input at bounding box center [541, 12] width 183 height 17
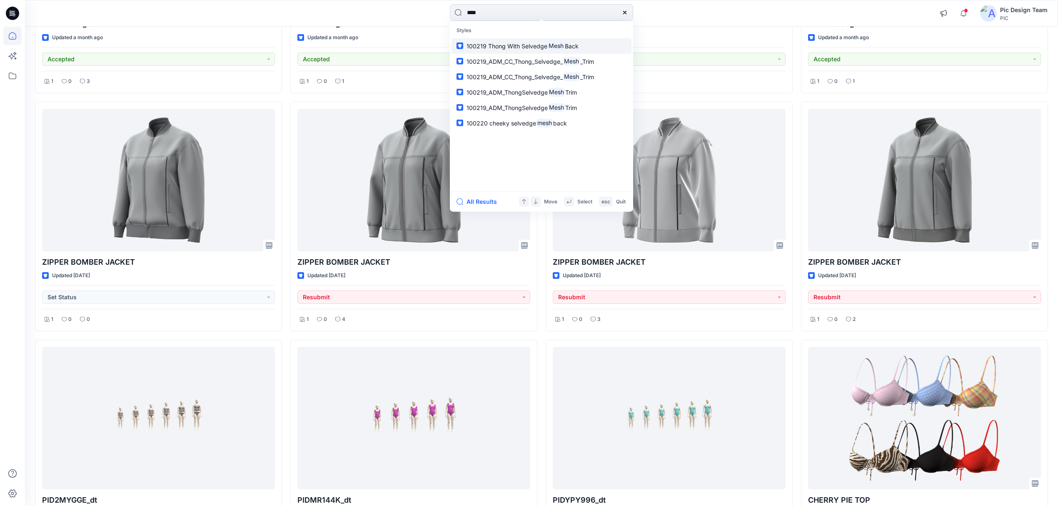
type input "****"
click at [563, 46] on mark "Mesh" at bounding box center [557, 46] width 18 height 10
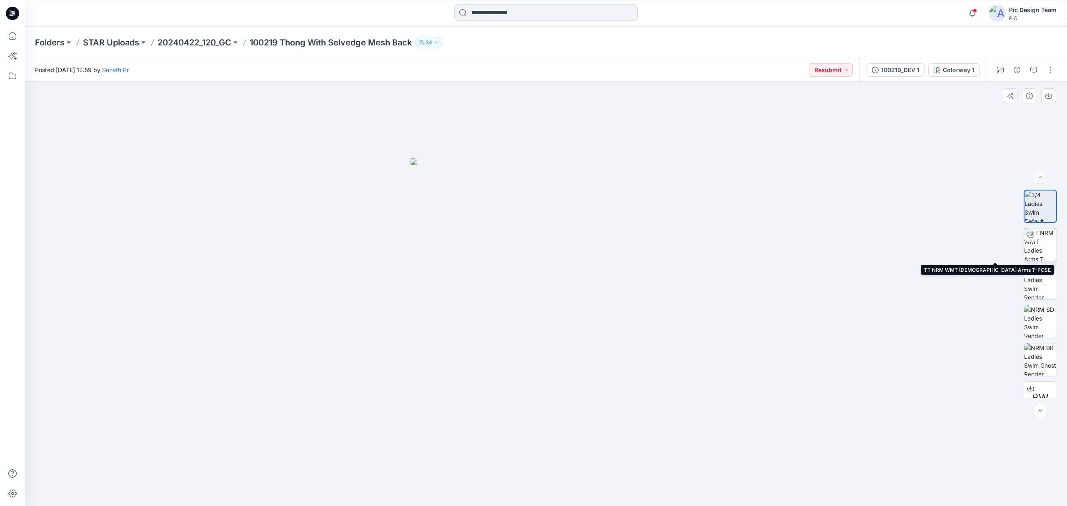
click at [1037, 253] on img at bounding box center [1040, 244] width 33 height 33
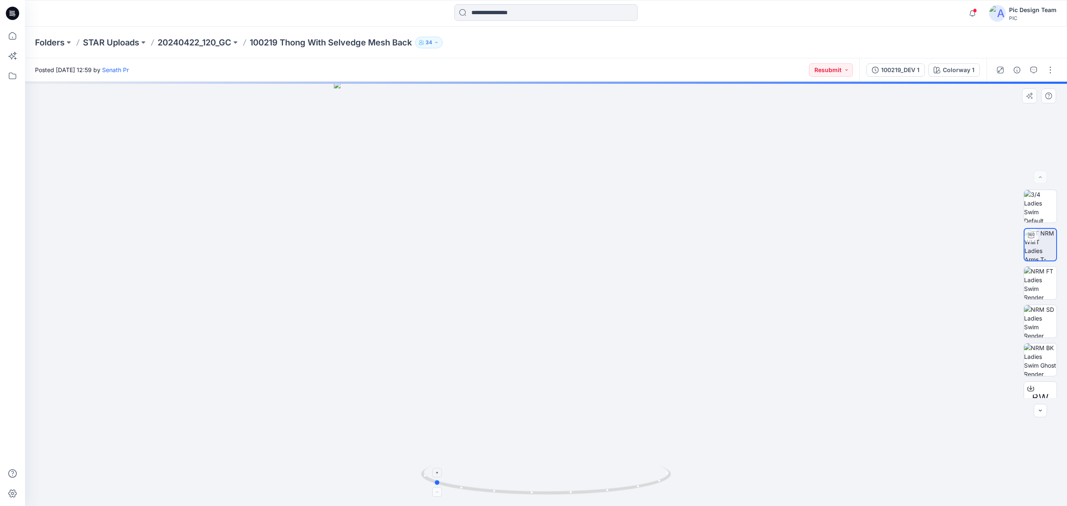
drag, startPoint x: 571, startPoint y: 489, endPoint x: 458, endPoint y: 496, distance: 112.7
click at [458, 496] on icon at bounding box center [547, 480] width 252 height 31
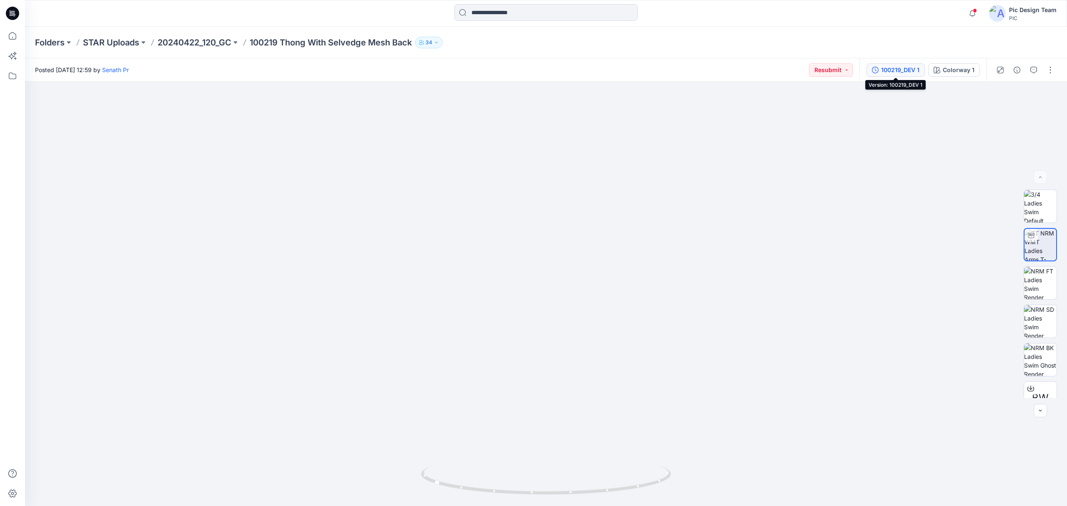
click at [895, 72] on div "100219_DEV 1" at bounding box center [900, 69] width 38 height 9
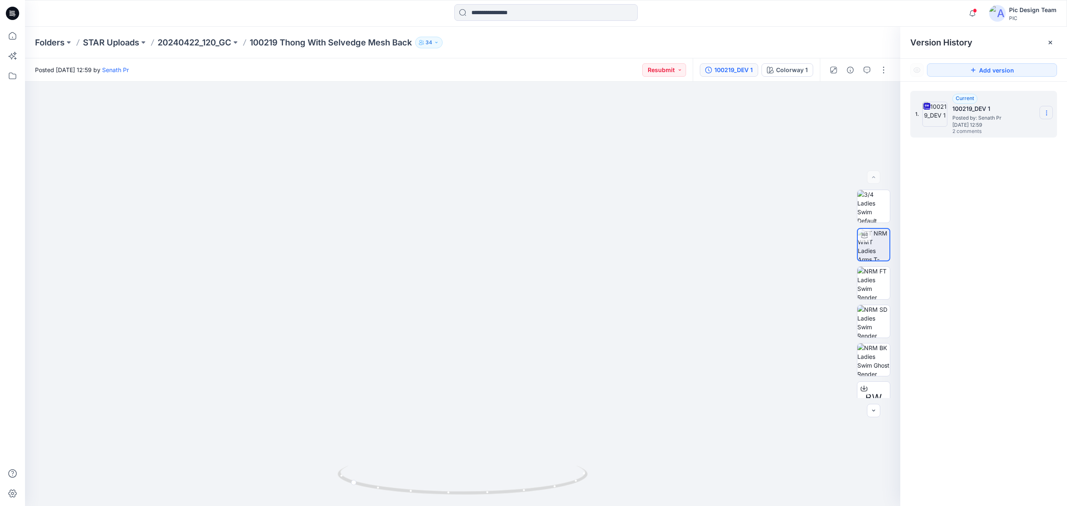
click at [1040, 110] on section at bounding box center [1045, 112] width 13 height 13
click at [1009, 130] on span "Download Source BW File" at bounding box center [1004, 130] width 70 height 10
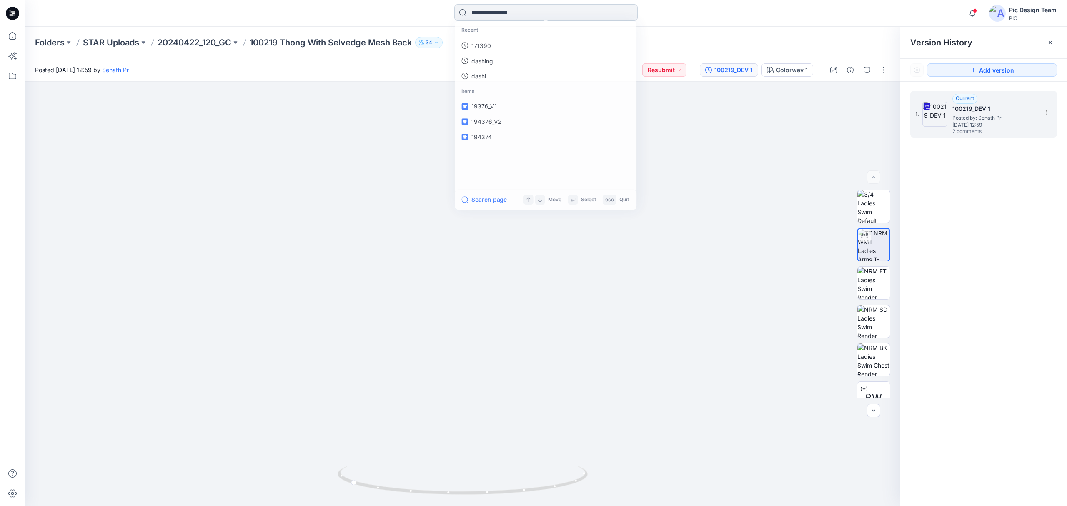
click at [476, 13] on input at bounding box center [545, 12] width 183 height 17
click at [492, 50] on link "mesh" at bounding box center [545, 45] width 180 height 15
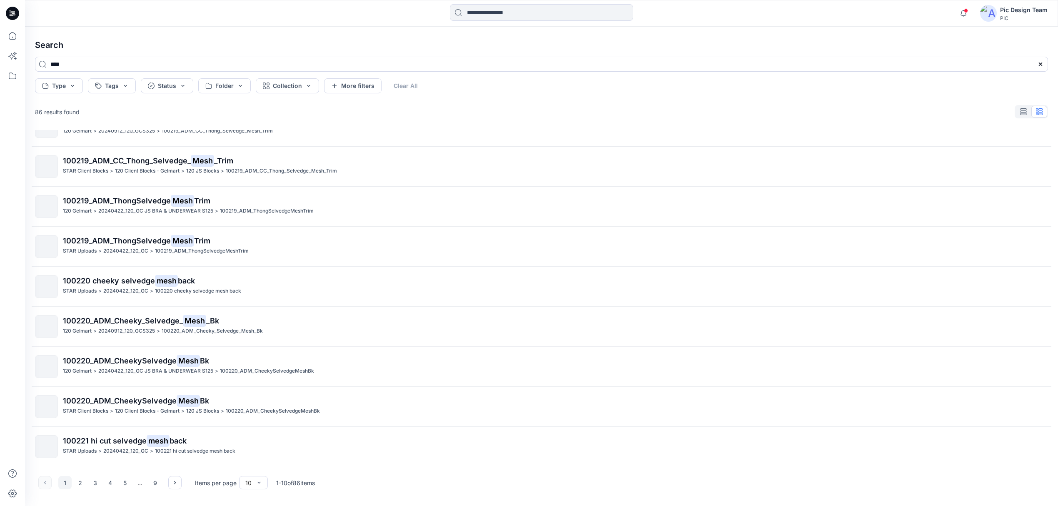
scroll to position [65, 0]
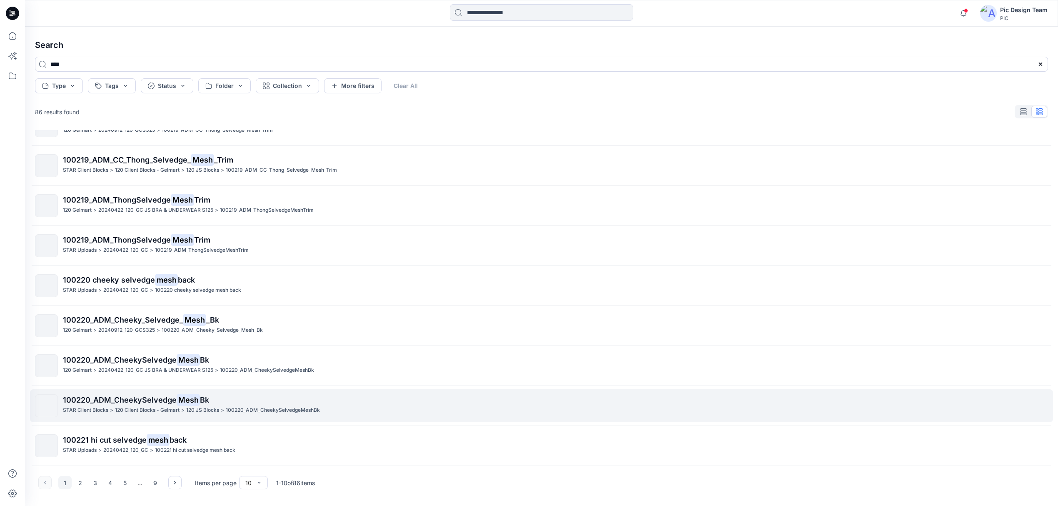
click at [106, 402] on span "100220_ADM_CheekySelvedge" at bounding box center [120, 399] width 114 height 9
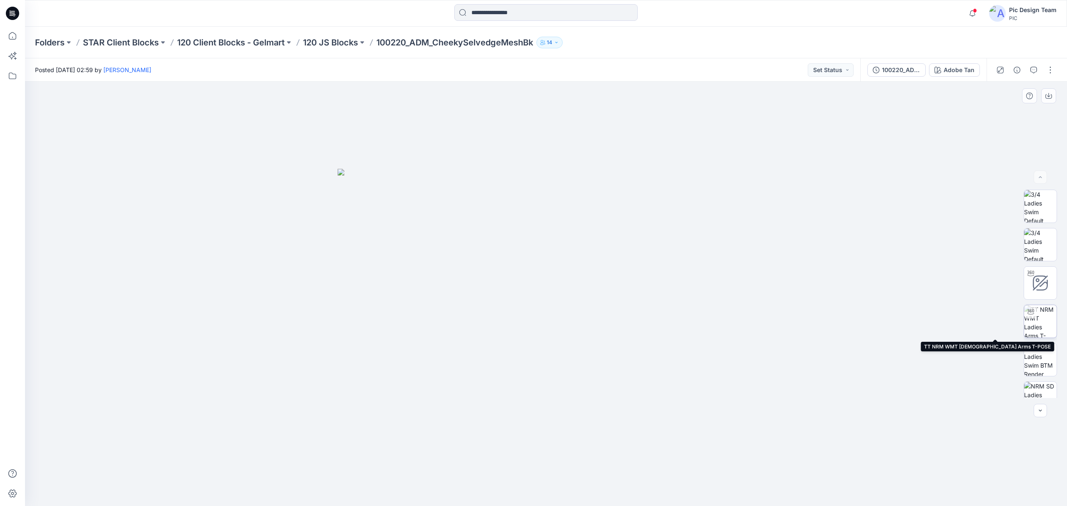
click at [1043, 326] on img at bounding box center [1040, 321] width 33 height 33
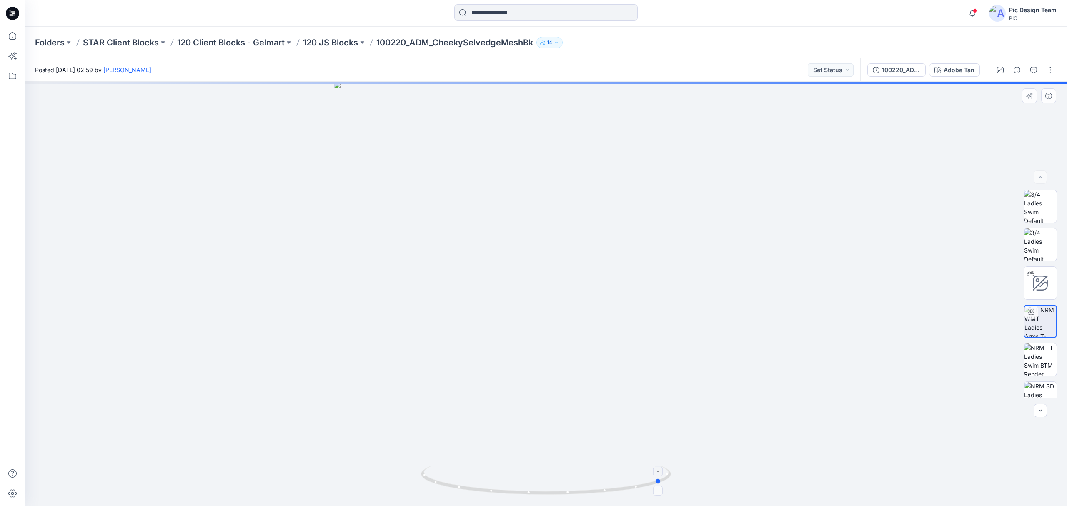
drag, startPoint x: 543, startPoint y: 487, endPoint x: 442, endPoint y: 487, distance: 100.8
click at [442, 487] on icon at bounding box center [547, 480] width 252 height 31
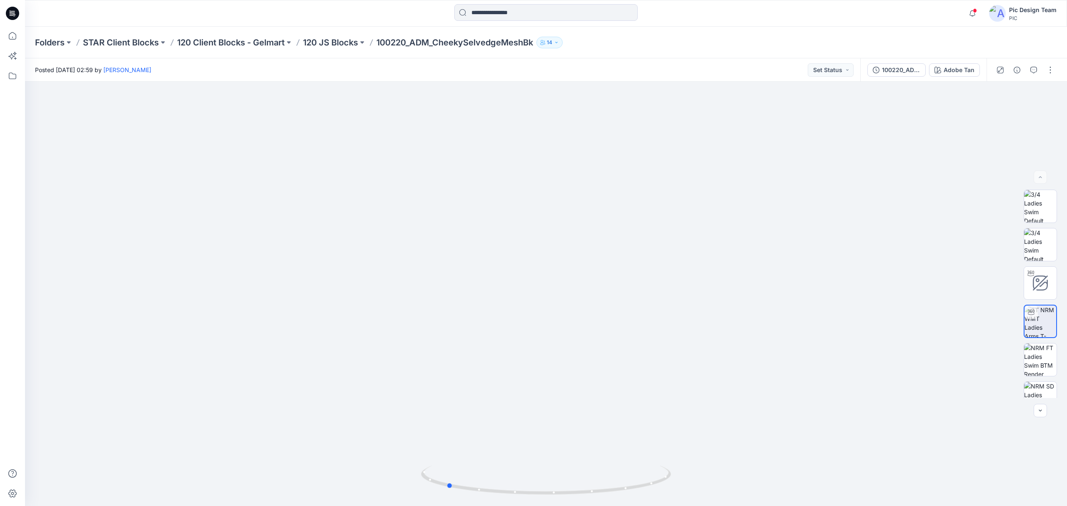
drag, startPoint x: 556, startPoint y: 498, endPoint x: 572, endPoint y: 510, distance: 20.4
click at [572, 505] on html "Notifications [PERSON_NAME] changed the status of 194355 to Resubmit ` View Sty…" at bounding box center [533, 253] width 1067 height 506
click at [13, 44] on icon at bounding box center [12, 36] width 18 height 18
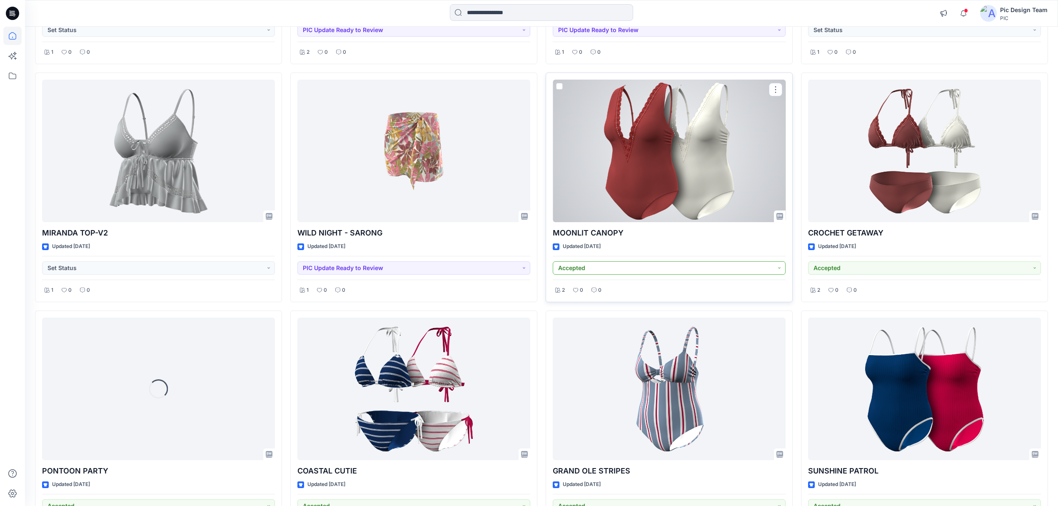
scroll to position [6077, 0]
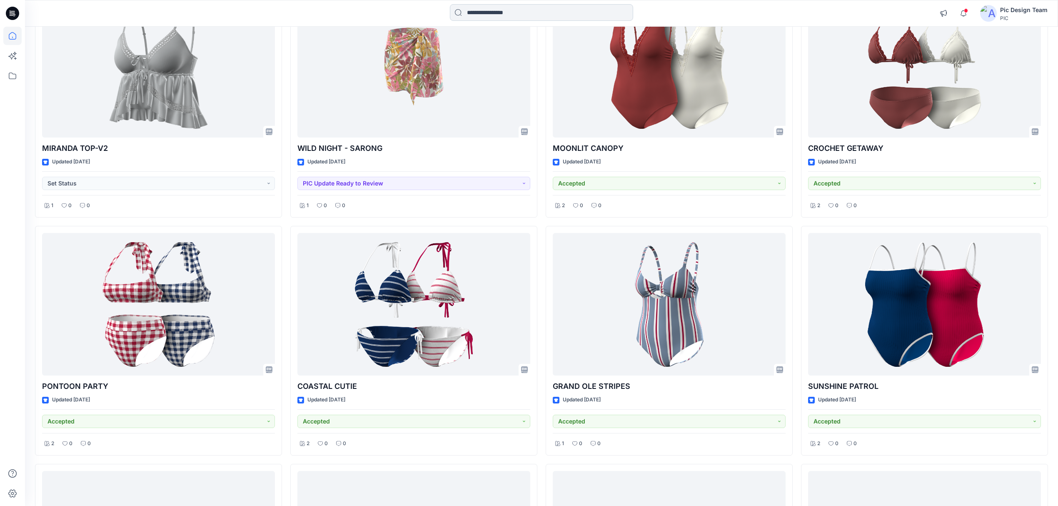
click at [479, 10] on input at bounding box center [541, 12] width 183 height 17
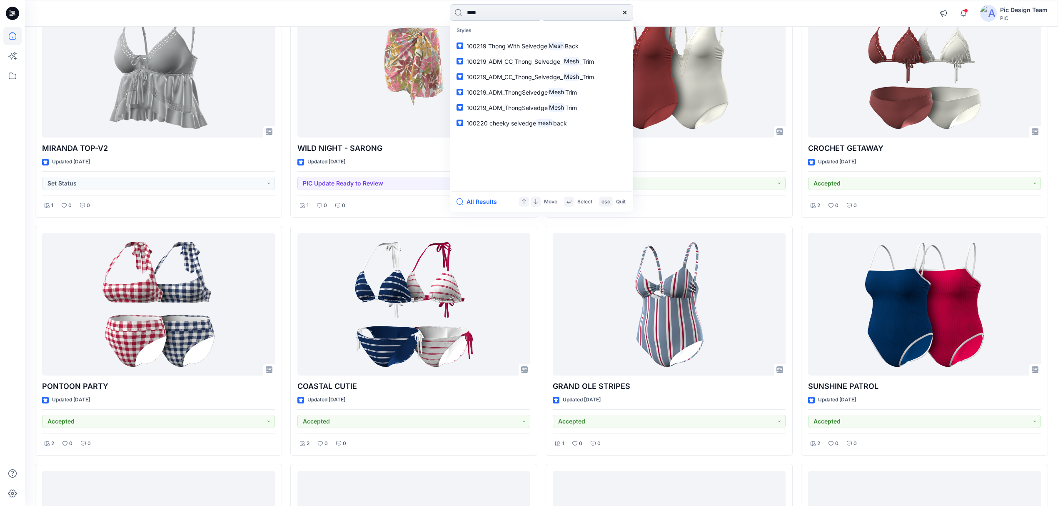
type input "****"
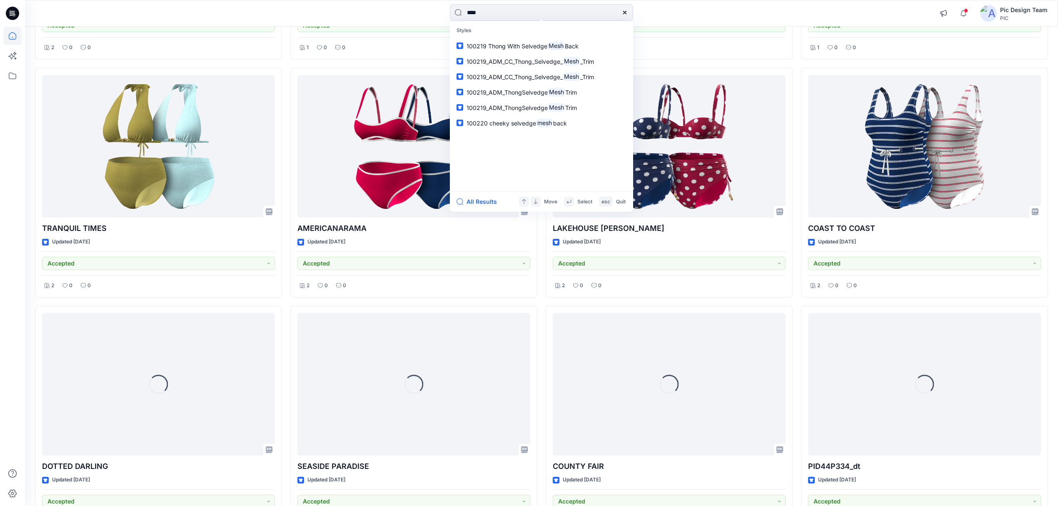
scroll to position [6792, 0]
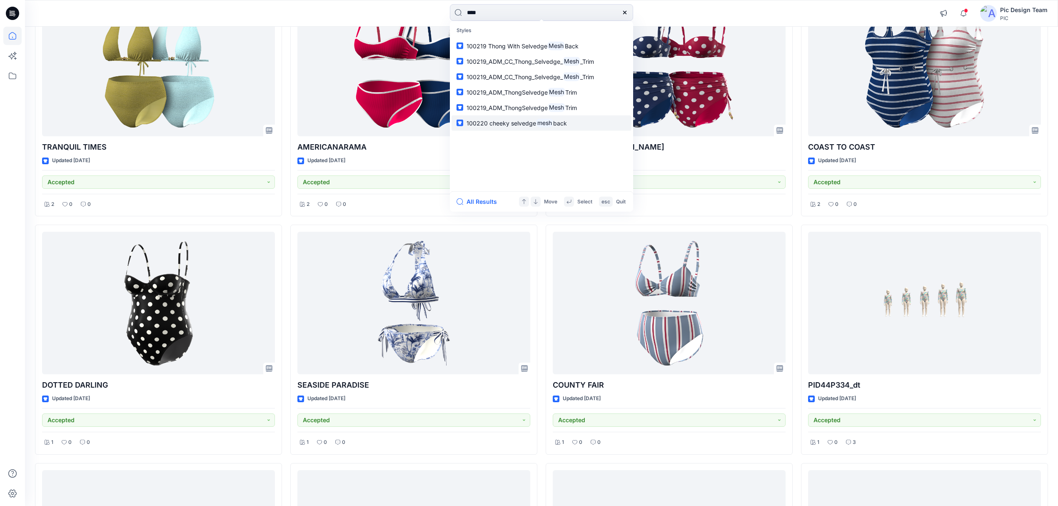
click at [534, 124] on span "100220 cheeky selvedge" at bounding box center [502, 122] width 70 height 7
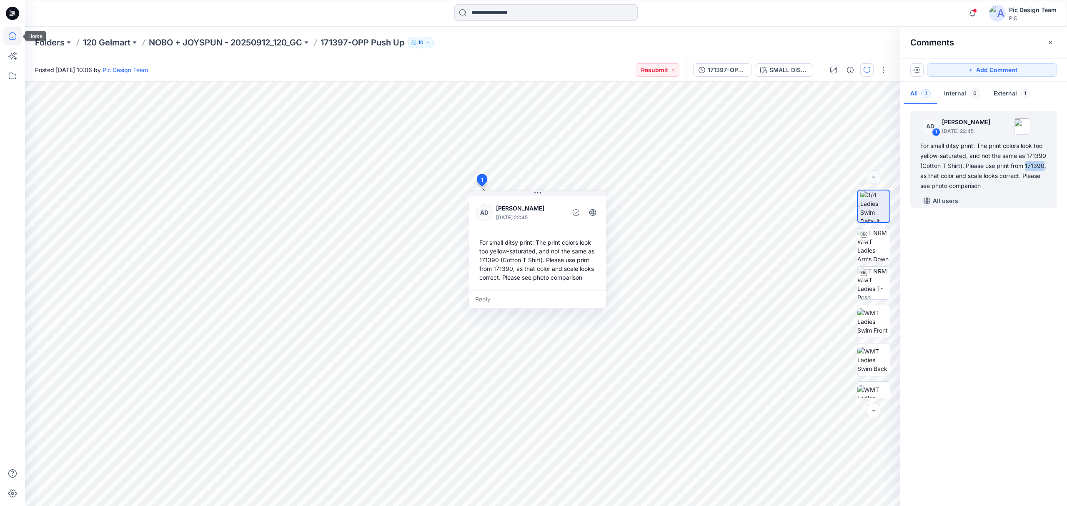
click at [13, 40] on icon at bounding box center [12, 36] width 18 height 18
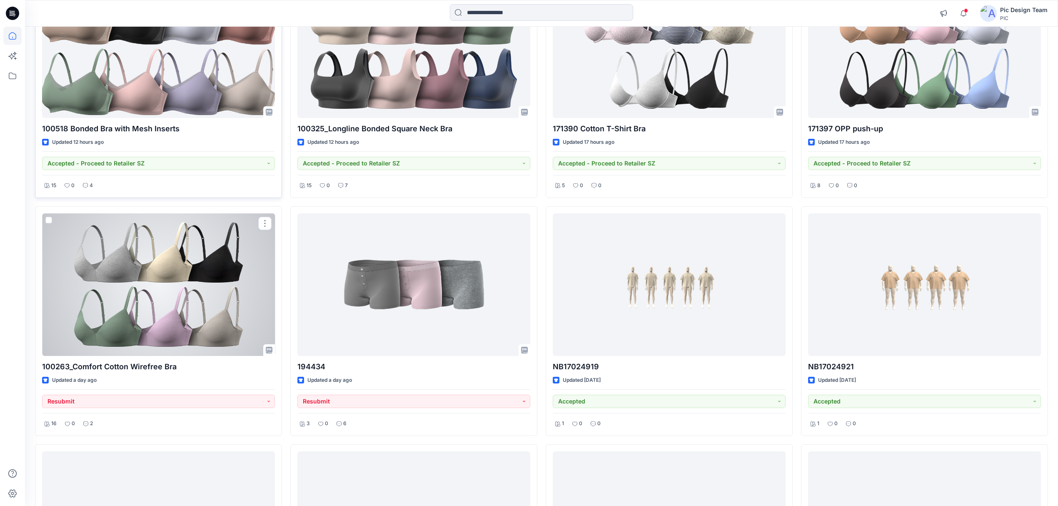
scroll to position [1273, 0]
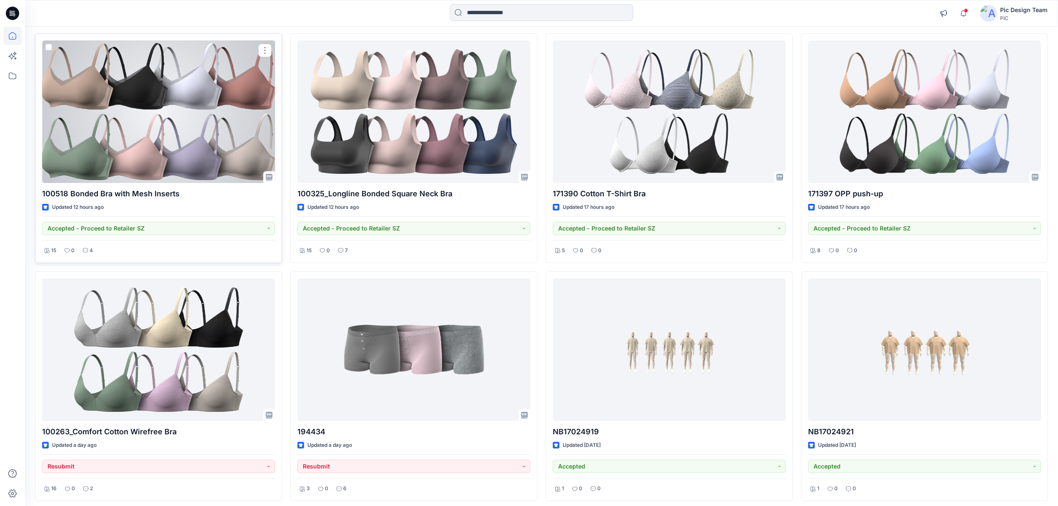
click at [205, 139] on div at bounding box center [158, 111] width 233 height 143
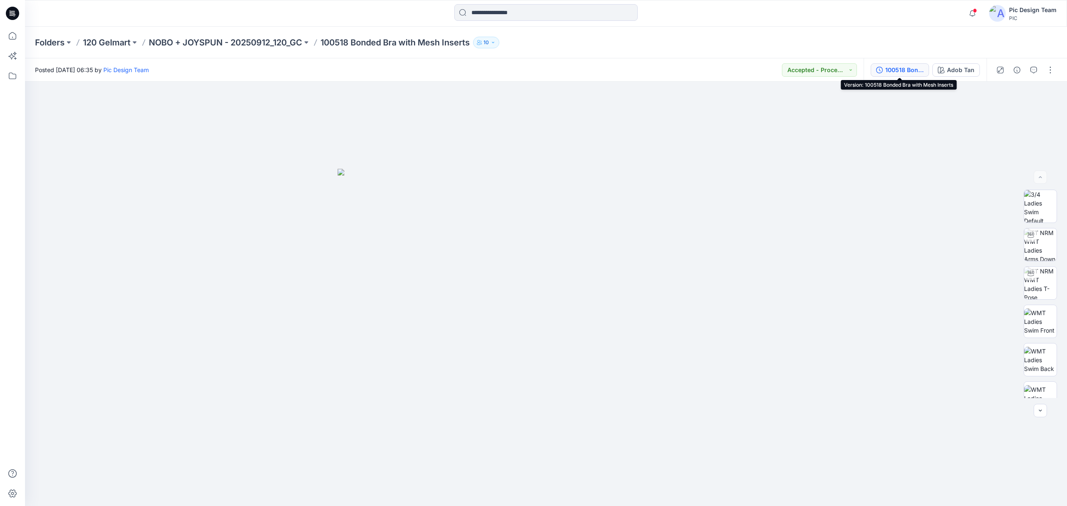
click at [903, 70] on div "100518 Bonded Bra with Mesh Inserts" at bounding box center [904, 69] width 38 height 9
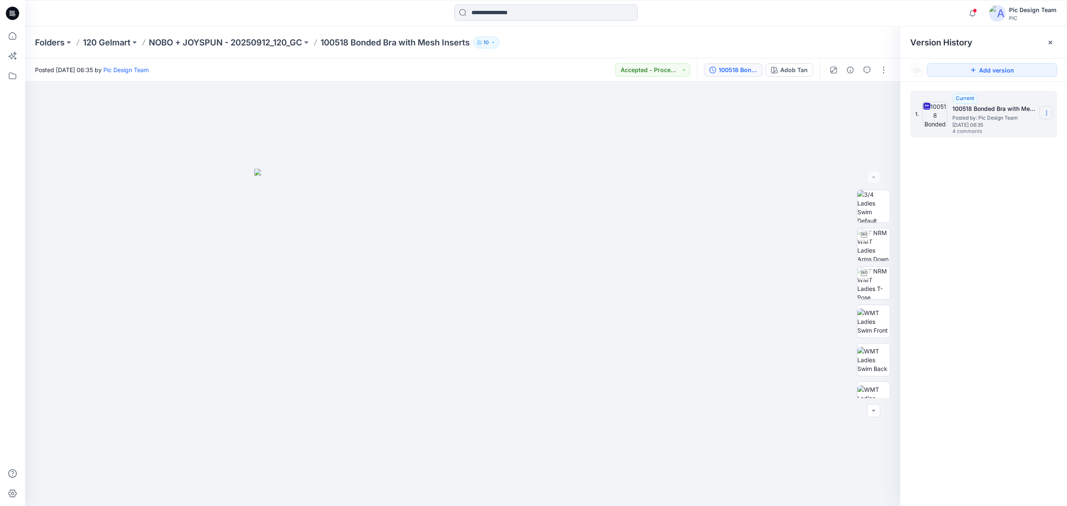
click at [1043, 117] on section at bounding box center [1045, 112] width 13 height 13
click at [1034, 131] on span "Download Source BW File" at bounding box center [1004, 130] width 70 height 10
